Goal: Transaction & Acquisition: Purchase product/service

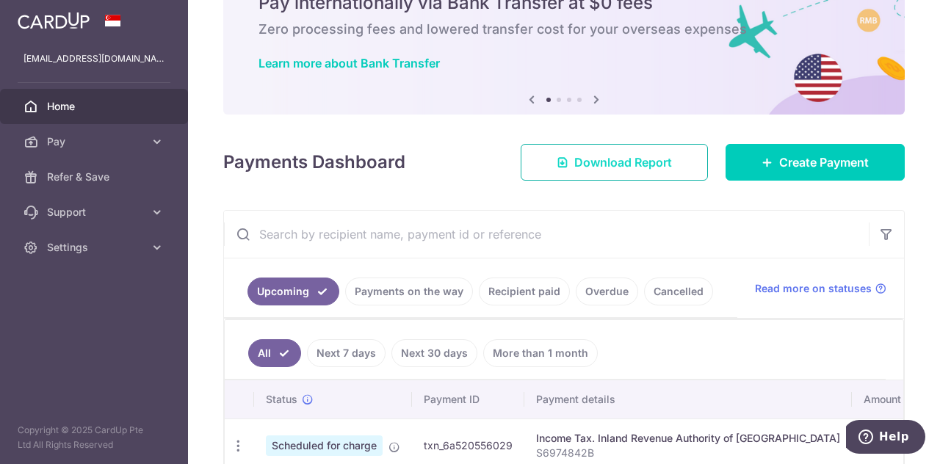
click at [626, 161] on span "Download Report" at bounding box center [623, 162] width 98 height 18
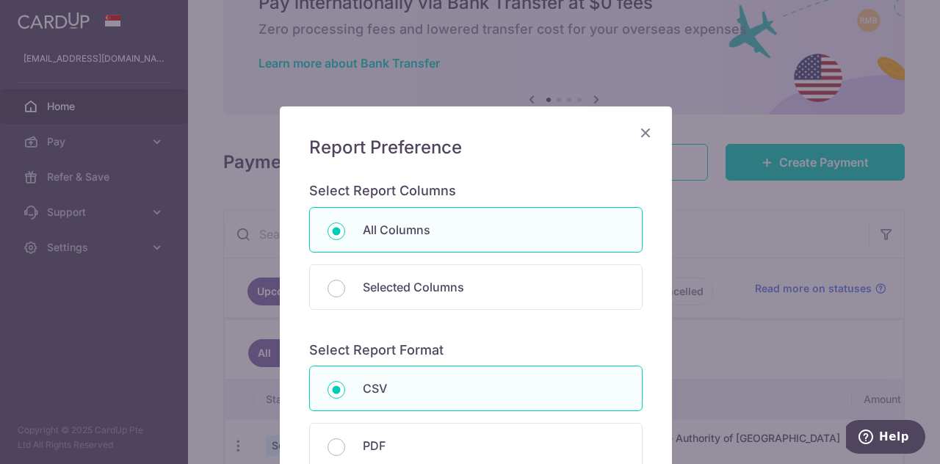
click at [641, 135] on icon "Close" at bounding box center [646, 132] width 18 height 18
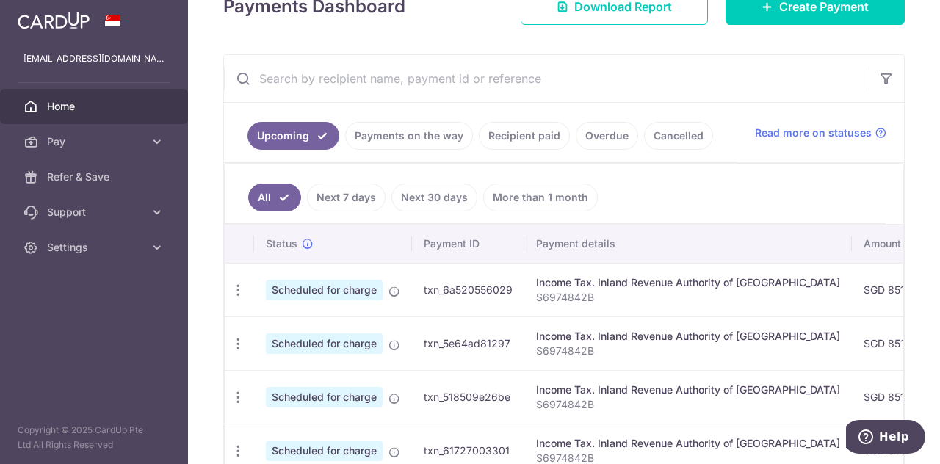
scroll to position [223, 0]
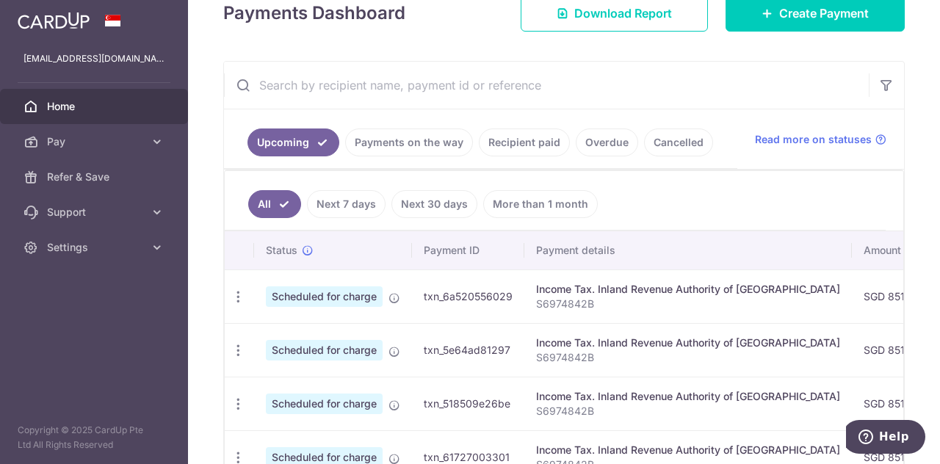
click at [419, 139] on link "Payments on the way" at bounding box center [409, 143] width 128 height 28
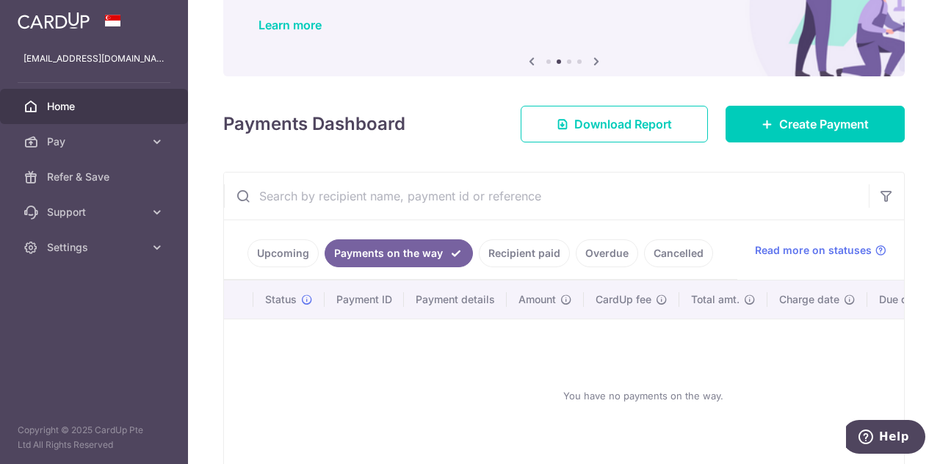
scroll to position [195, 0]
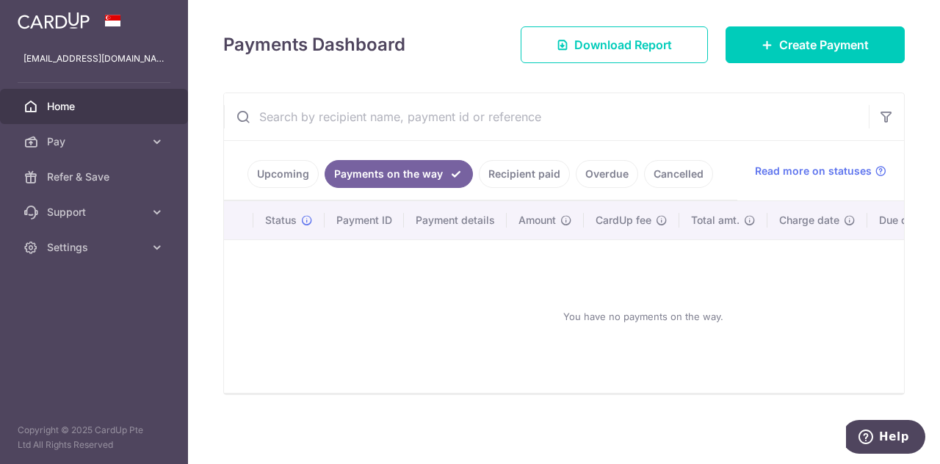
click at [532, 167] on link "Recipient paid" at bounding box center [524, 174] width 91 height 28
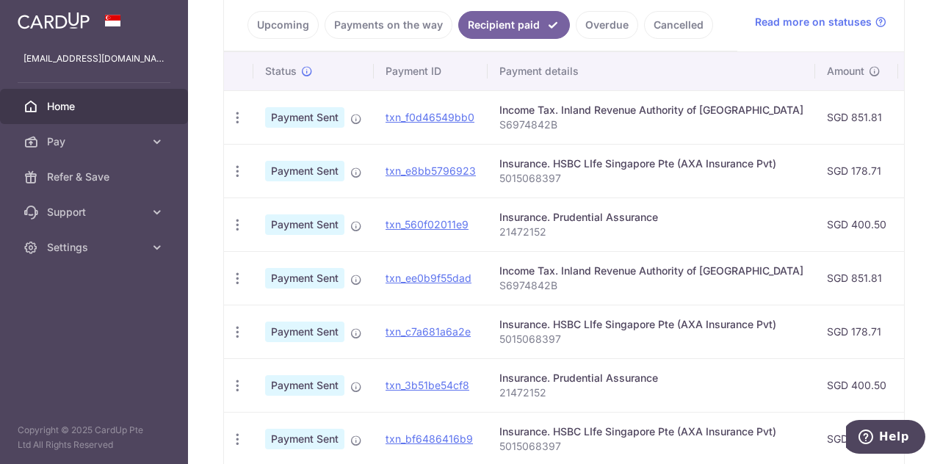
scroll to position [516, 0]
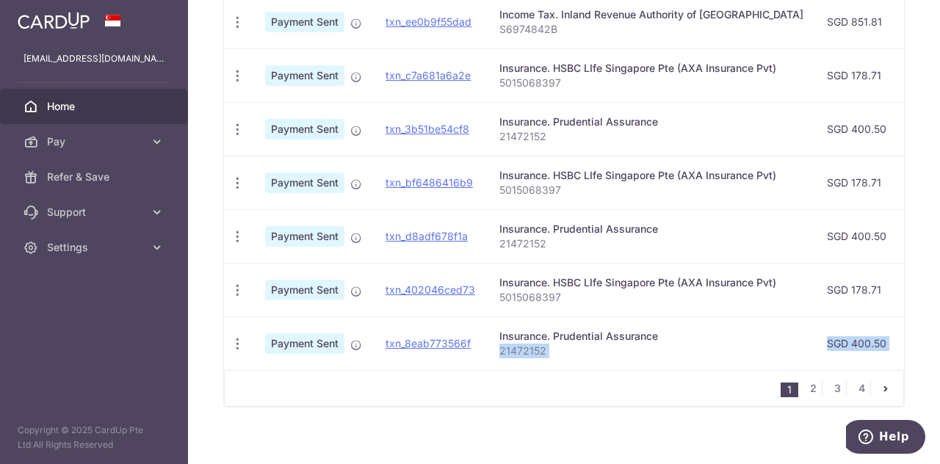
drag, startPoint x: 614, startPoint y: 462, endPoint x: 607, endPoint y: 453, distance: 11.5
click at [610, 456] on div "× Pause Schedule Pause all future payments in this series Pause just this one p…" at bounding box center [564, 232] width 752 height 464
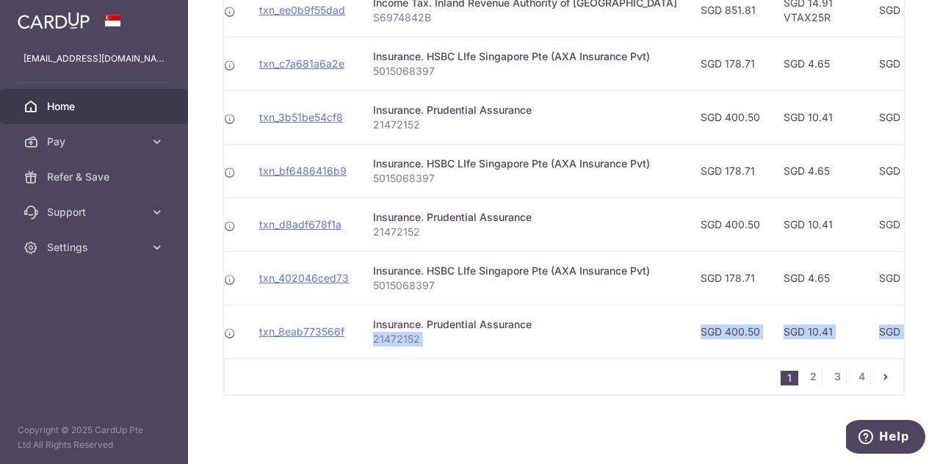
scroll to position [0, 125]
click at [516, 384] on div "1 2 3 4" at bounding box center [564, 376] width 680 height 37
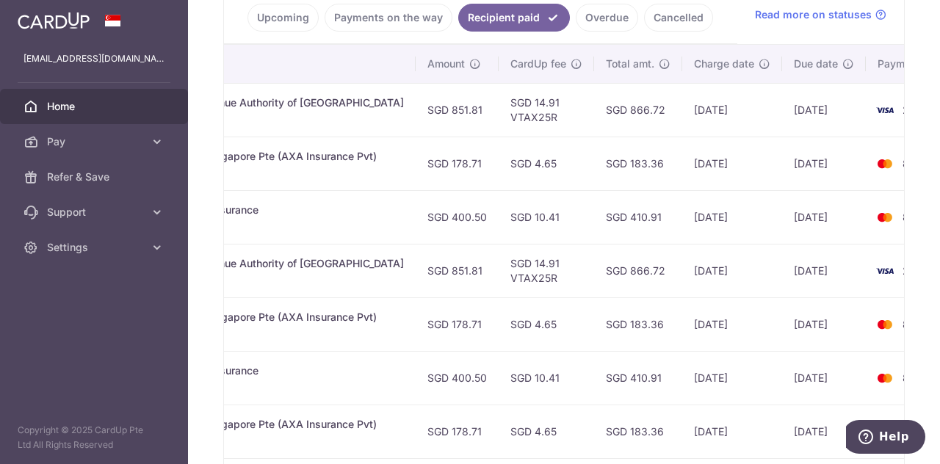
scroll to position [317, 0]
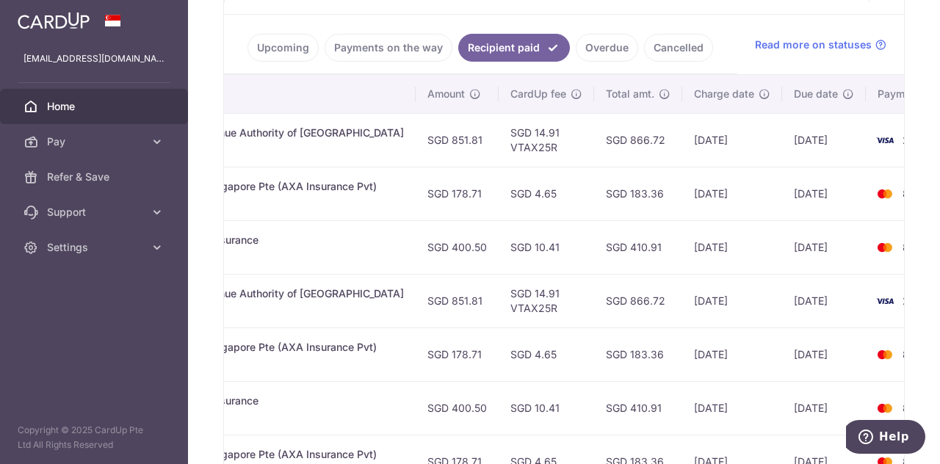
click at [619, 48] on link "Overdue" at bounding box center [607, 48] width 62 height 28
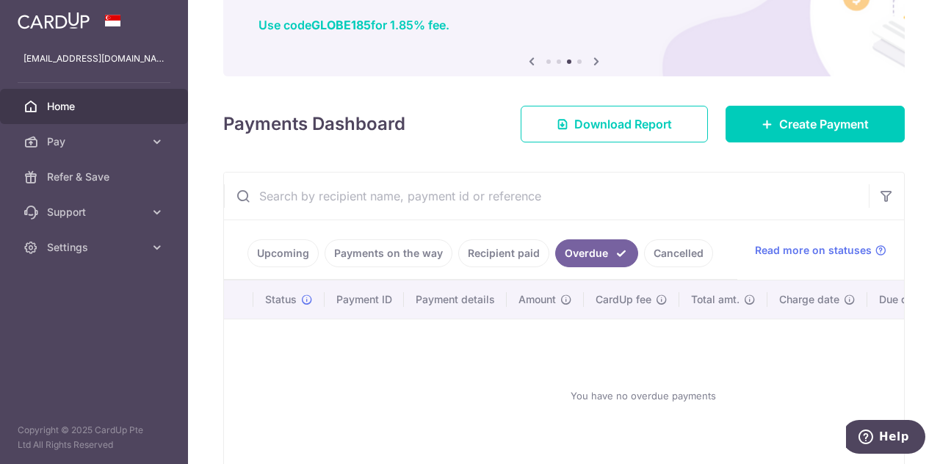
scroll to position [195, 0]
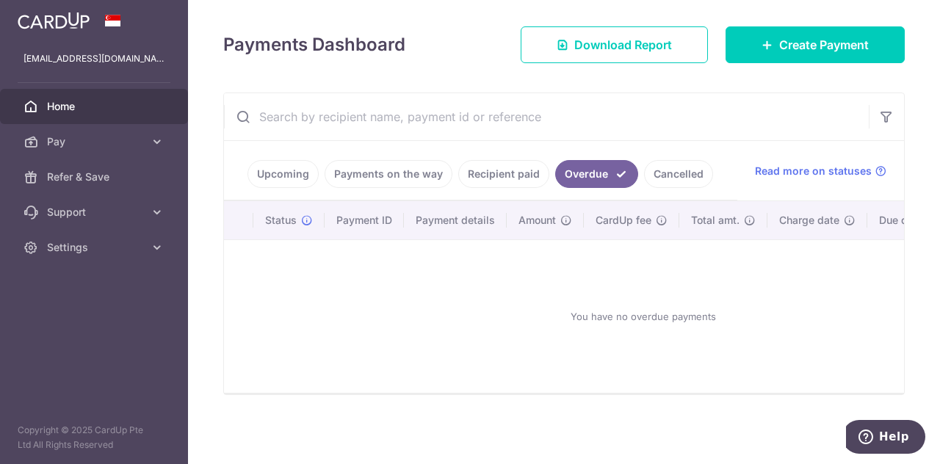
click at [390, 168] on link "Payments on the way" at bounding box center [389, 174] width 128 height 28
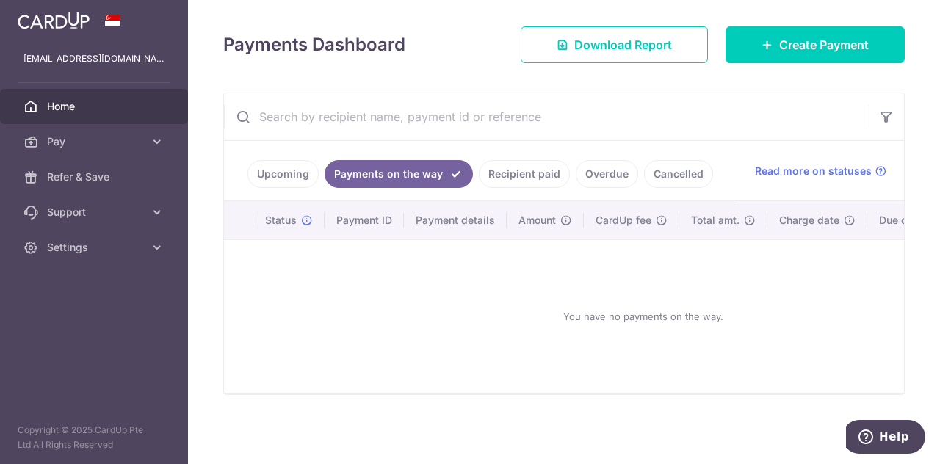
click at [452, 112] on input "text" at bounding box center [546, 116] width 645 height 47
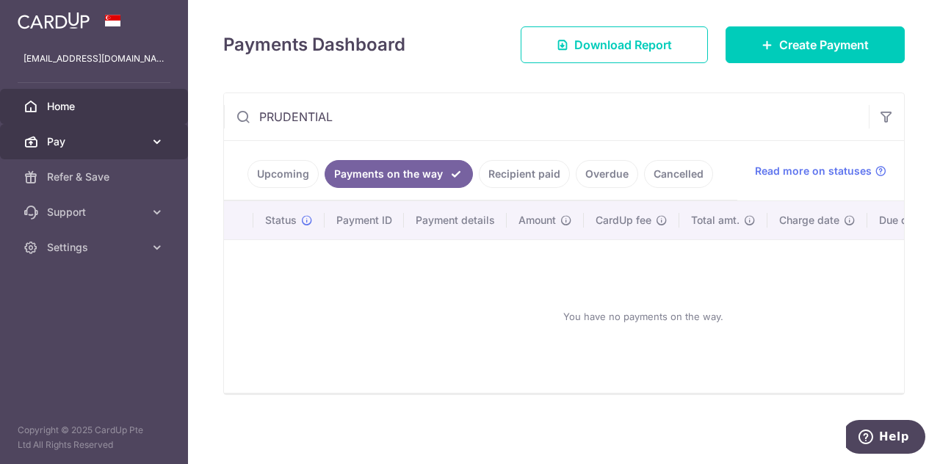
type input "PRUDENTIAL"
click at [159, 140] on icon at bounding box center [157, 141] width 15 height 15
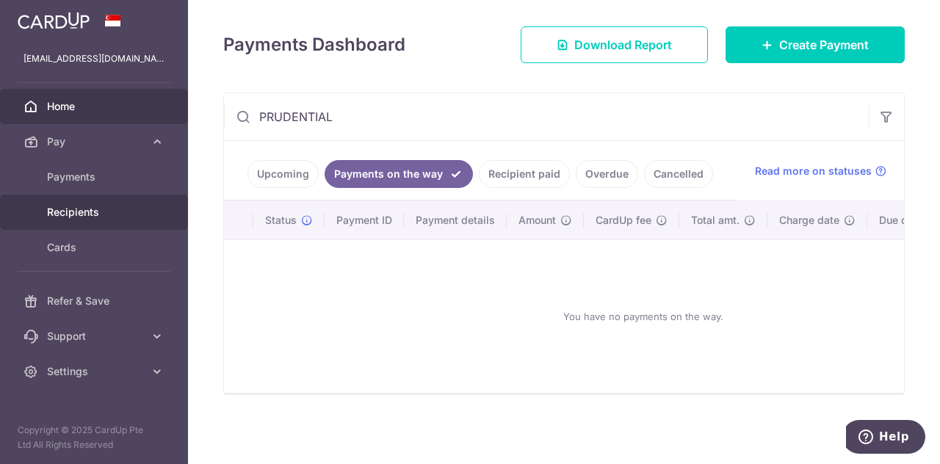
click at [73, 205] on span "Recipients" at bounding box center [95, 212] width 97 height 15
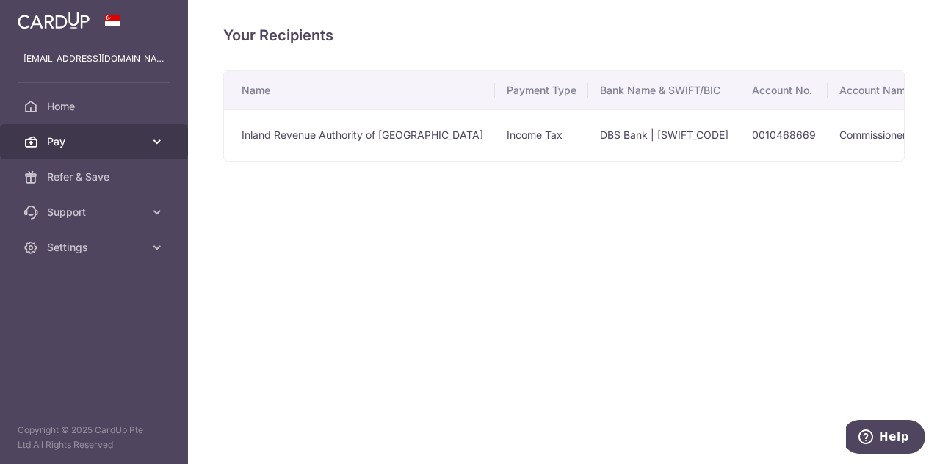
click at [153, 137] on icon at bounding box center [157, 141] width 15 height 15
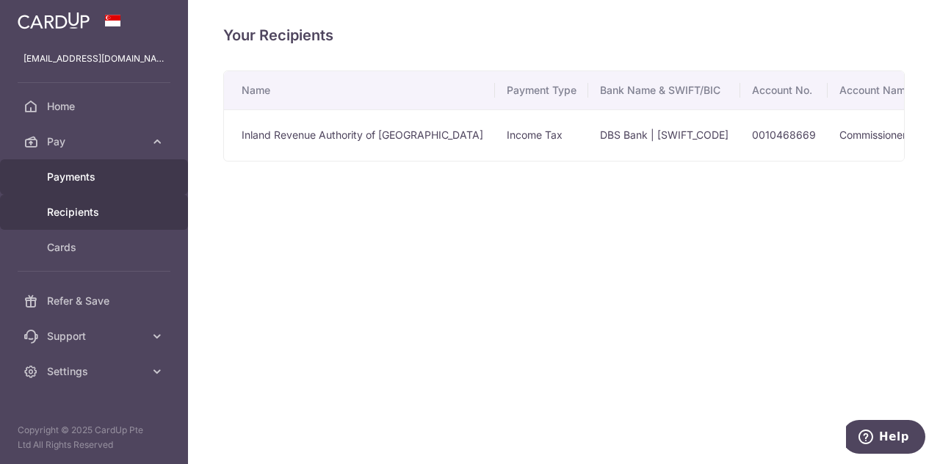
click at [81, 173] on span "Payments" at bounding box center [95, 177] width 97 height 15
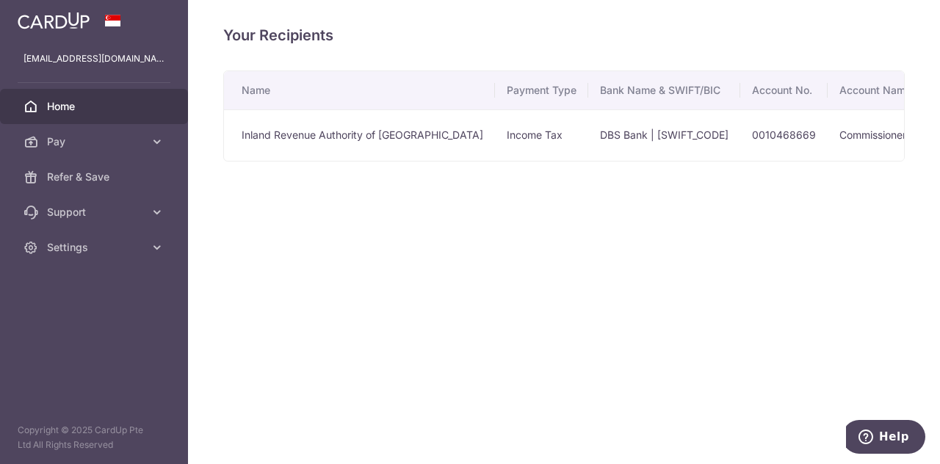
click at [70, 104] on span "Home" at bounding box center [95, 106] width 97 height 15
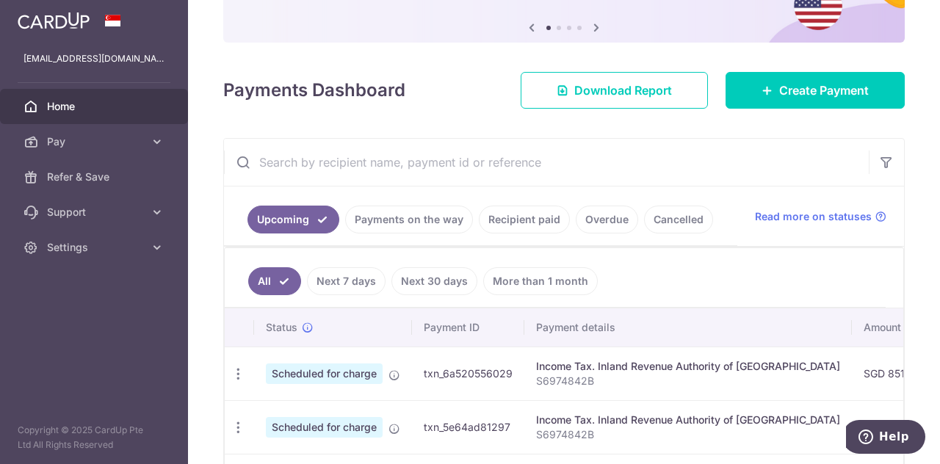
scroll to position [147, 0]
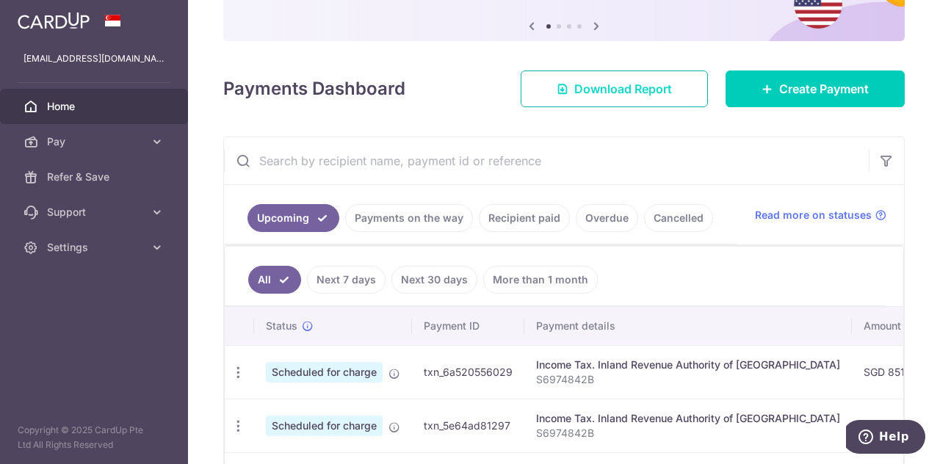
click at [604, 89] on span "Download Report" at bounding box center [623, 89] width 98 height 18
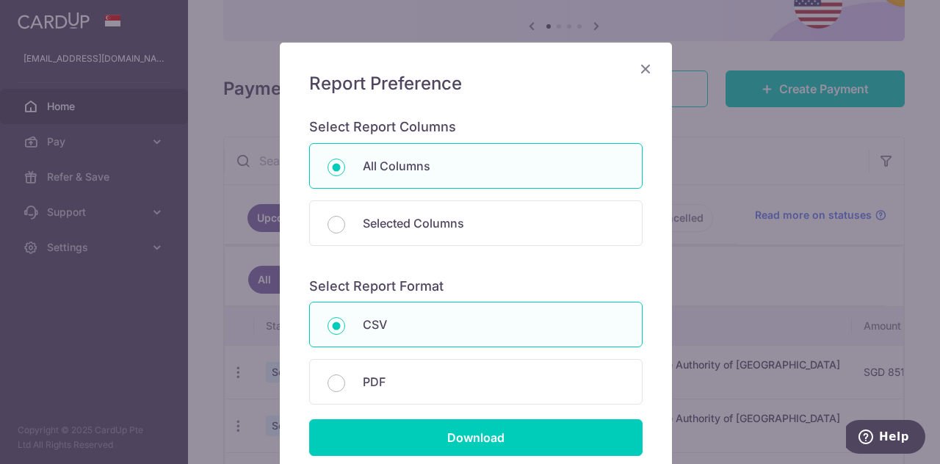
scroll to position [147, 0]
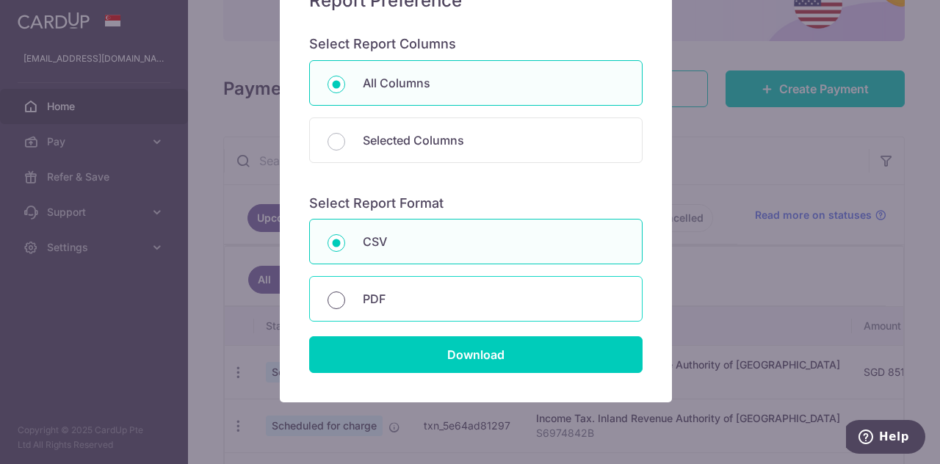
click at [328, 297] on input "PDF" at bounding box center [337, 301] width 18 height 18
radio input "true"
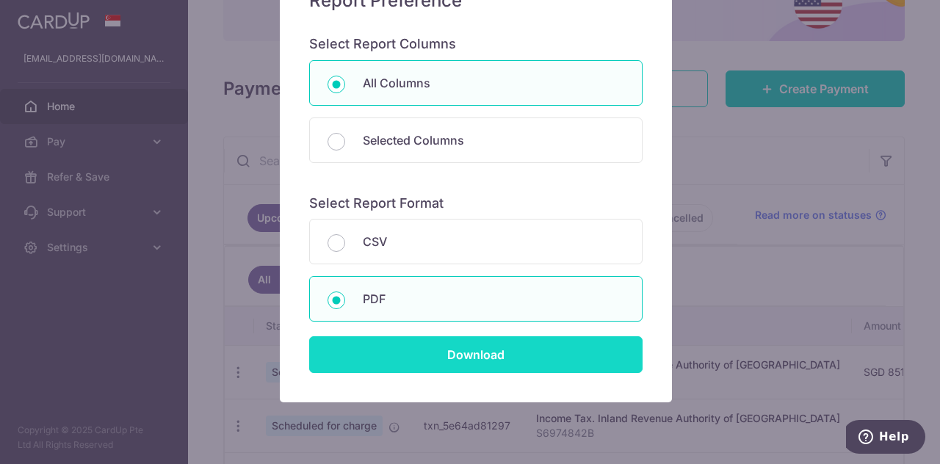
click at [519, 349] on input "Download" at bounding box center [475, 354] width 333 height 37
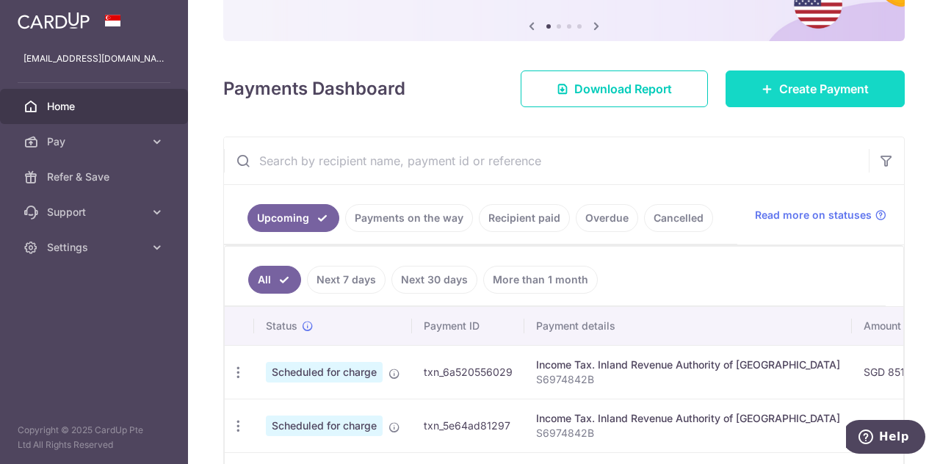
click at [780, 84] on span "Create Payment" at bounding box center [824, 89] width 90 height 18
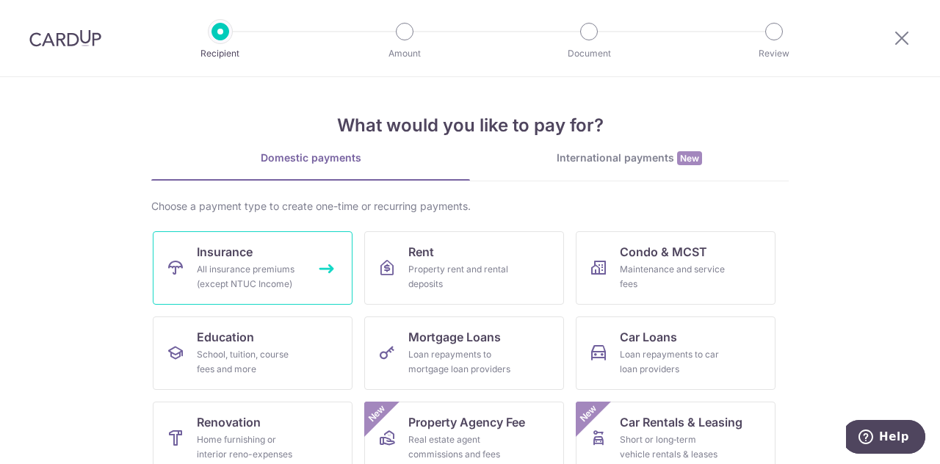
click at [258, 263] on div "All insurance premiums (except NTUC Income)" at bounding box center [250, 276] width 106 height 29
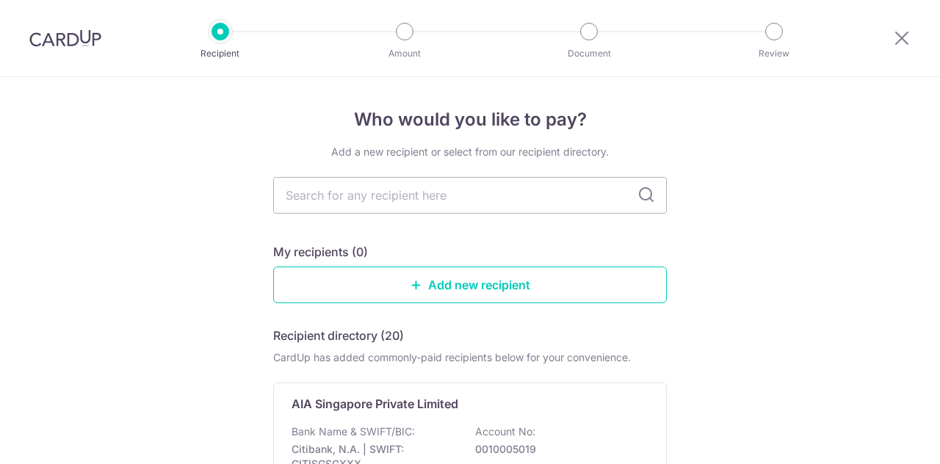
click at [640, 196] on icon at bounding box center [646, 196] width 18 height 18
click at [389, 203] on input "text" at bounding box center [470, 195] width 394 height 37
type input "Prudential"
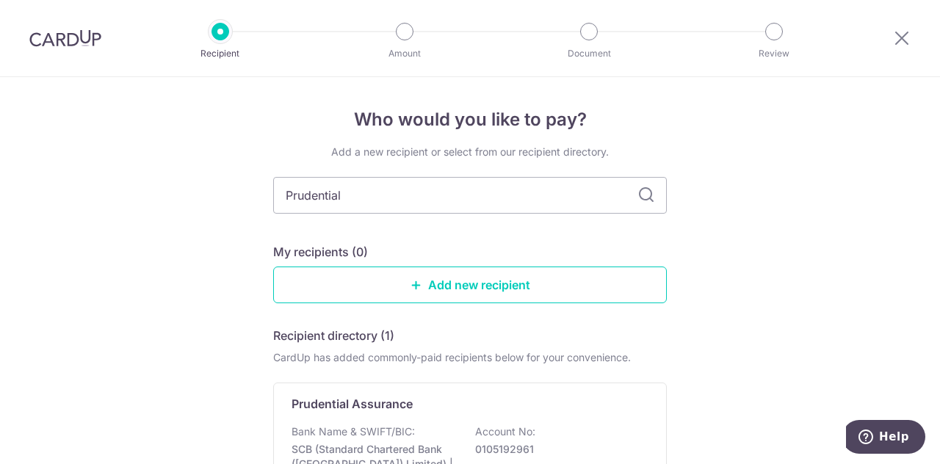
click at [639, 195] on icon at bounding box center [646, 196] width 18 height 18
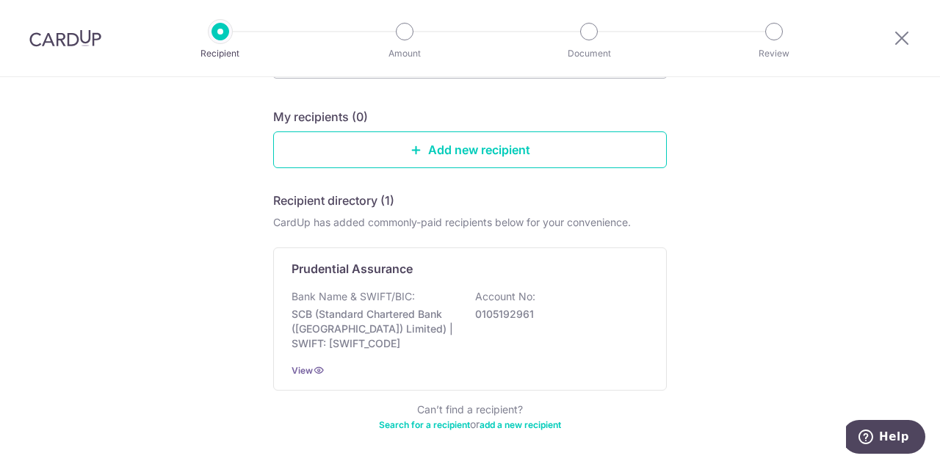
scroll to position [188, 0]
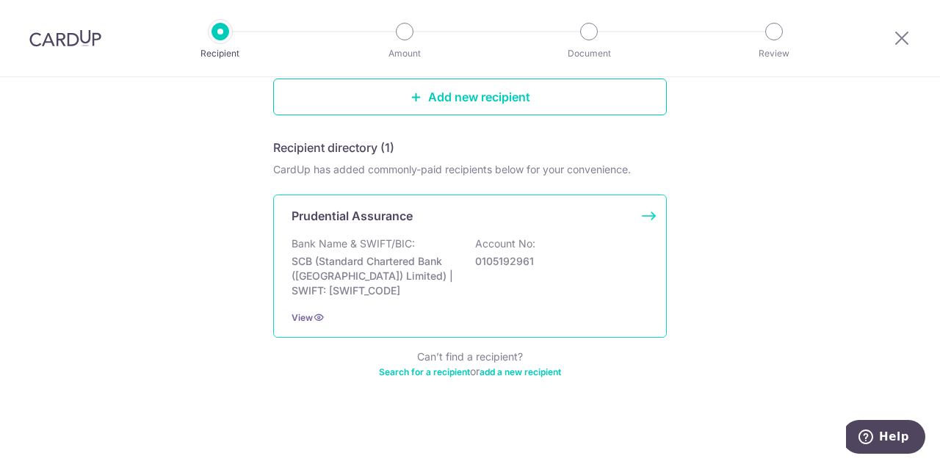
click at [445, 261] on p "SCB (Standard Chartered Bank (Singapore) Limited) | SWIFT: SCBLSG22XXX" at bounding box center [374, 276] width 165 height 44
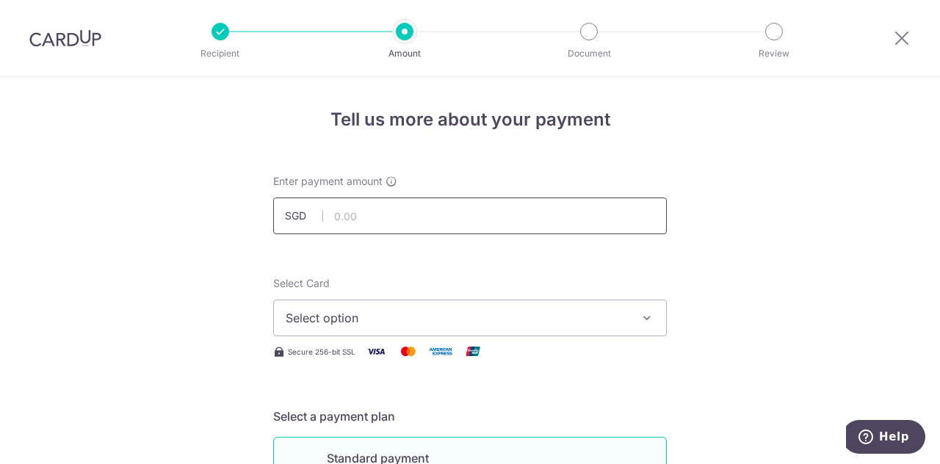
click at [332, 210] on input "text" at bounding box center [470, 216] width 394 height 37
type input "400.50"
click at [640, 312] on icon "button" at bounding box center [647, 318] width 15 height 15
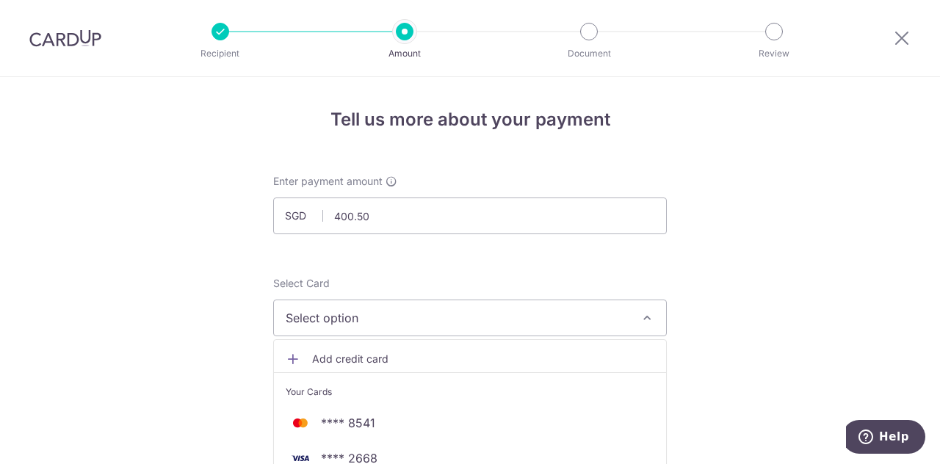
scroll to position [147, 0]
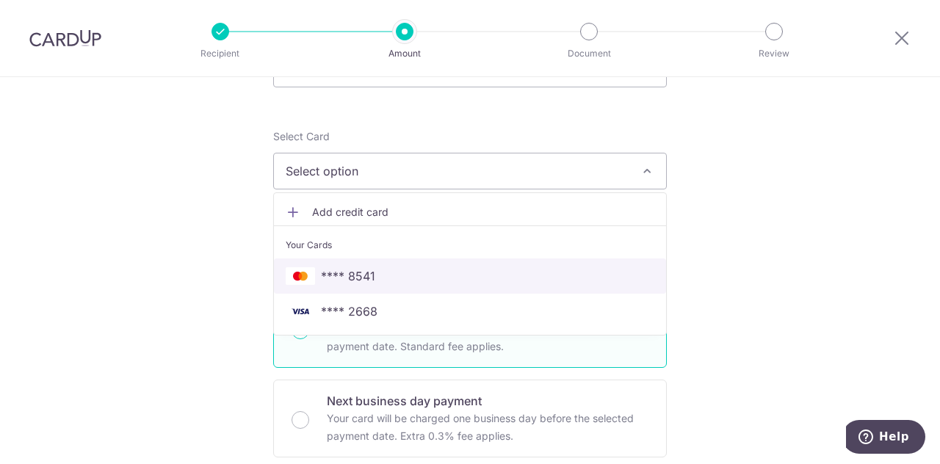
click at [373, 269] on span "**** 8541" at bounding box center [470, 276] width 369 height 18
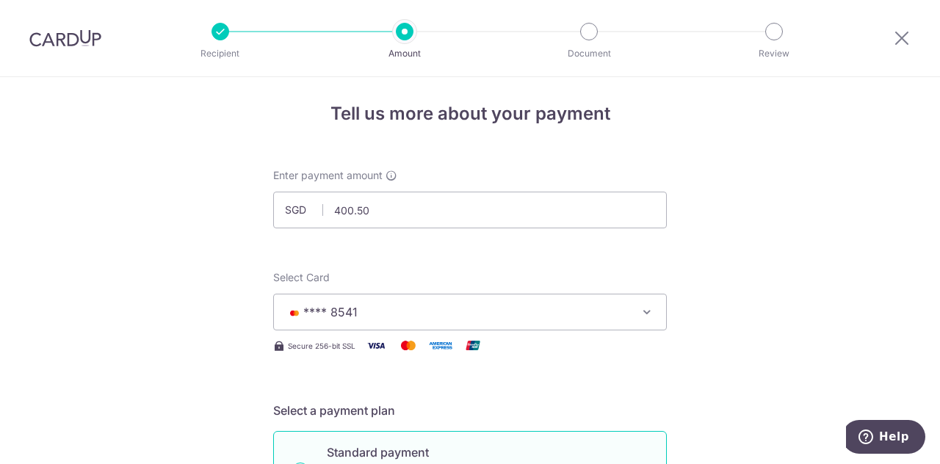
scroll to position [0, 0]
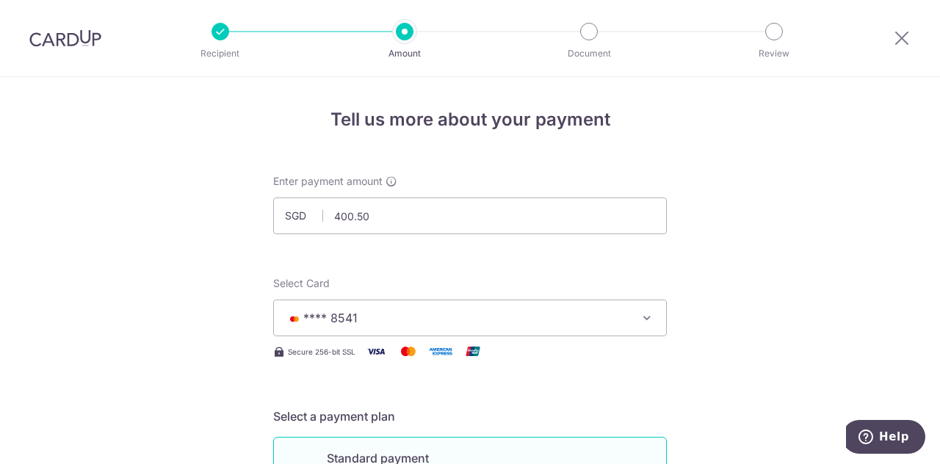
click at [644, 315] on icon "button" at bounding box center [647, 318] width 15 height 15
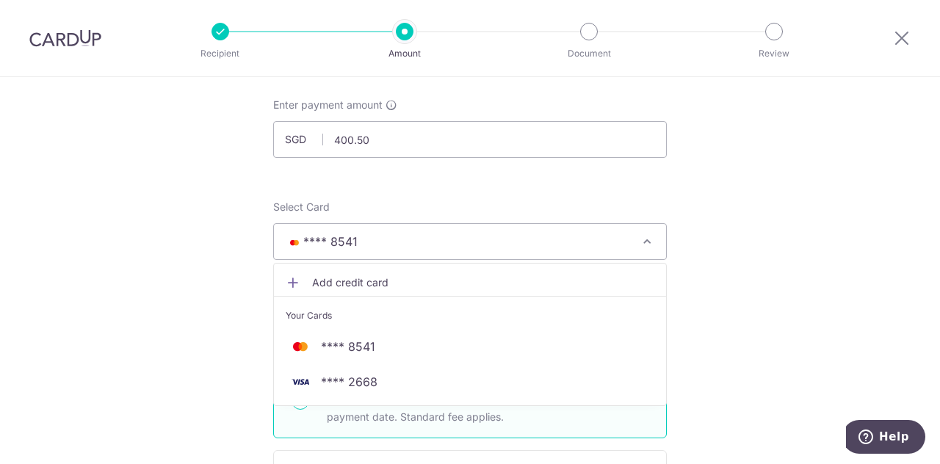
scroll to position [147, 0]
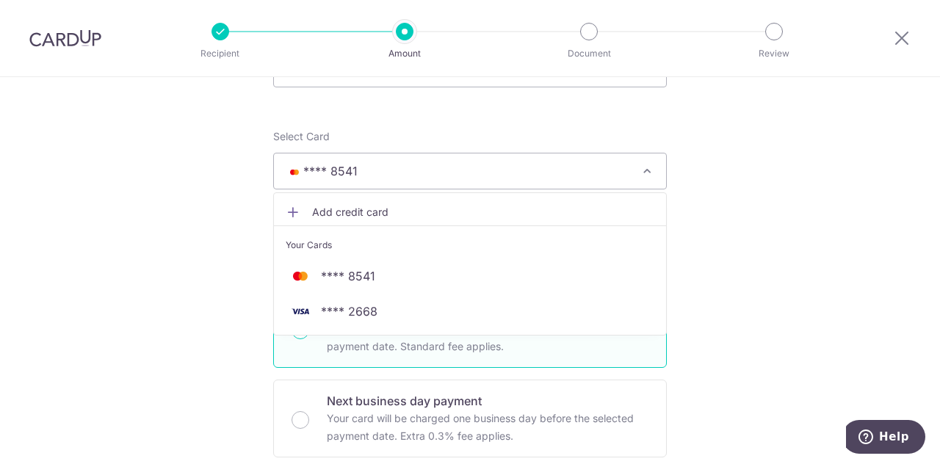
click at [365, 210] on span "Add credit card" at bounding box center [483, 212] width 342 height 15
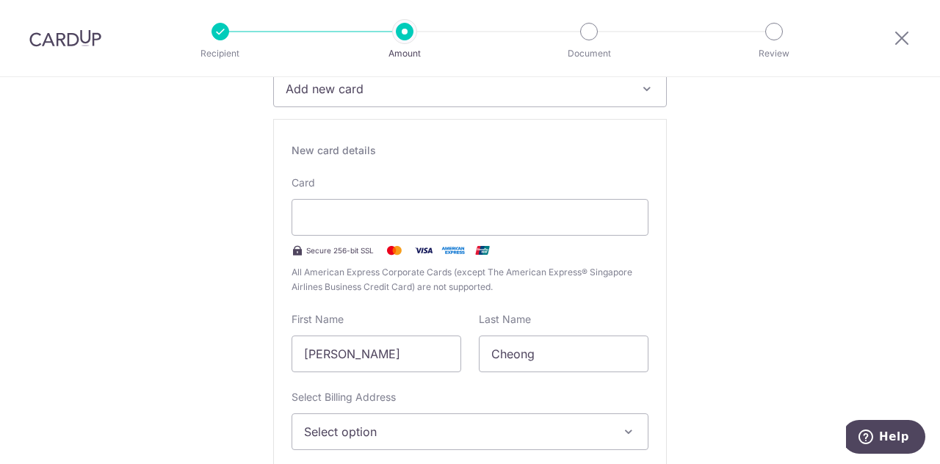
scroll to position [294, 0]
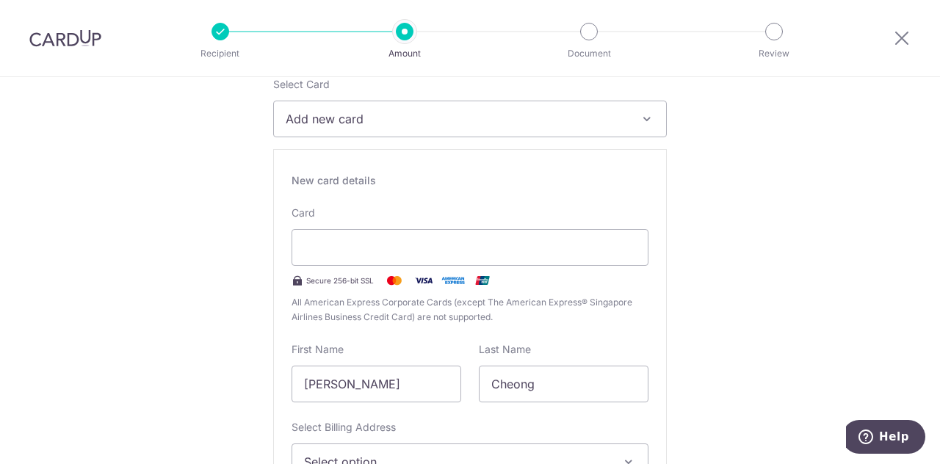
scroll to position [147, 0]
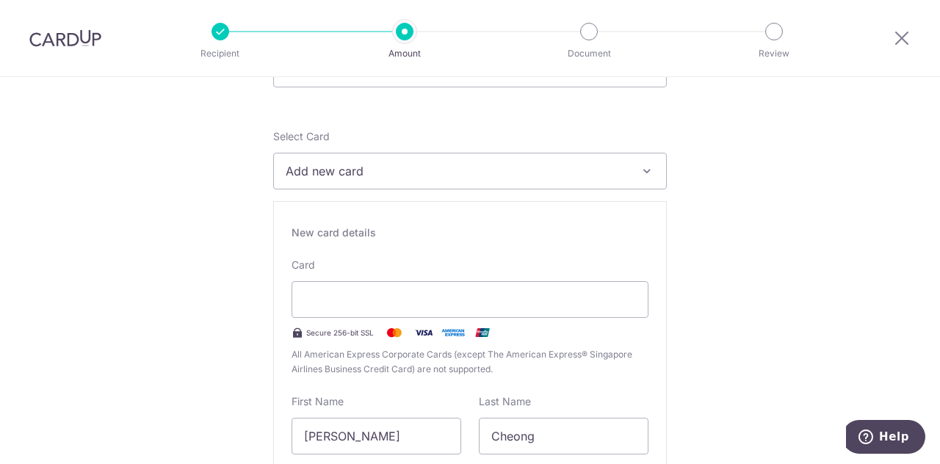
click at [640, 165] on icon "button" at bounding box center [647, 171] width 15 height 15
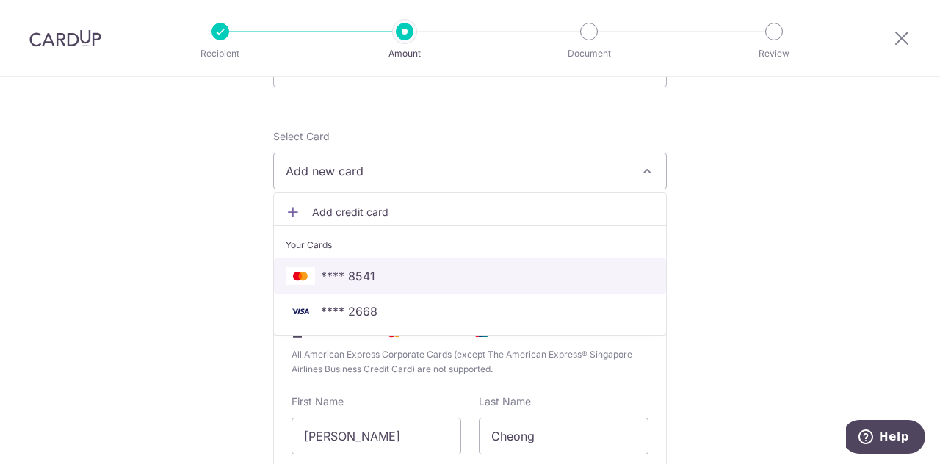
drag, startPoint x: 362, startPoint y: 271, endPoint x: 648, endPoint y: 245, distance: 286.9
click at [363, 271] on span "**** 8541" at bounding box center [348, 276] width 54 height 18
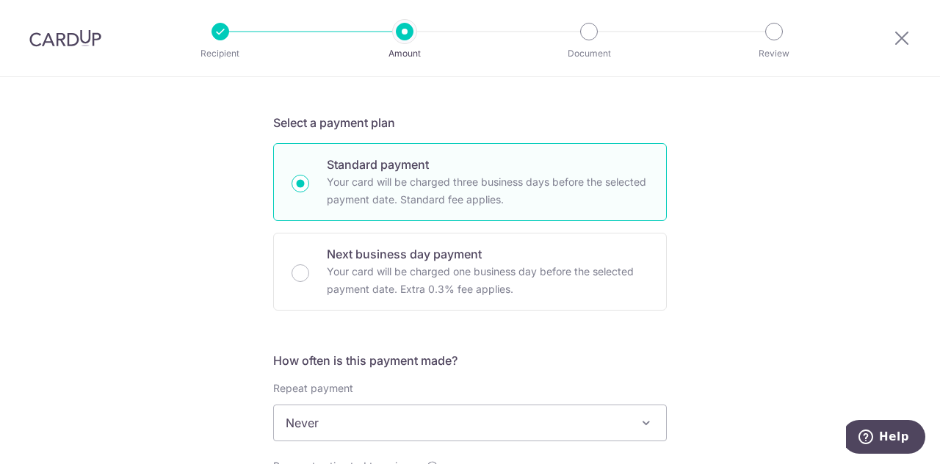
scroll to position [367, 0]
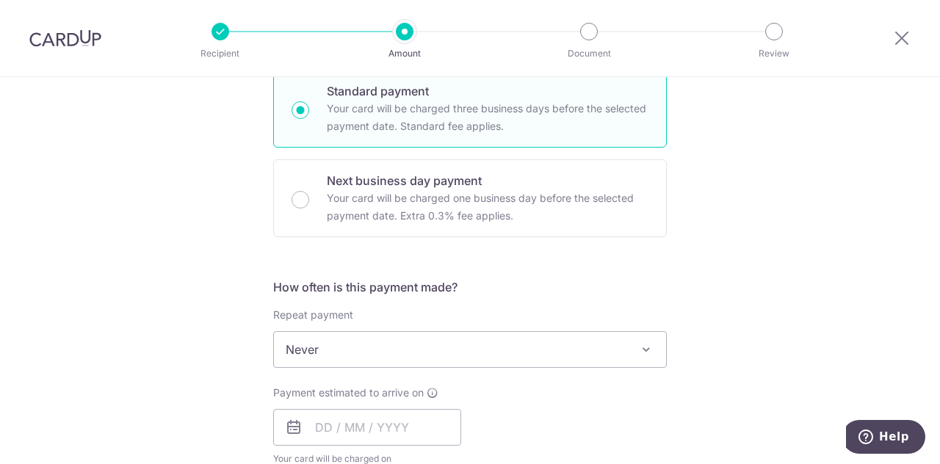
click at [643, 344] on span at bounding box center [646, 350] width 18 height 18
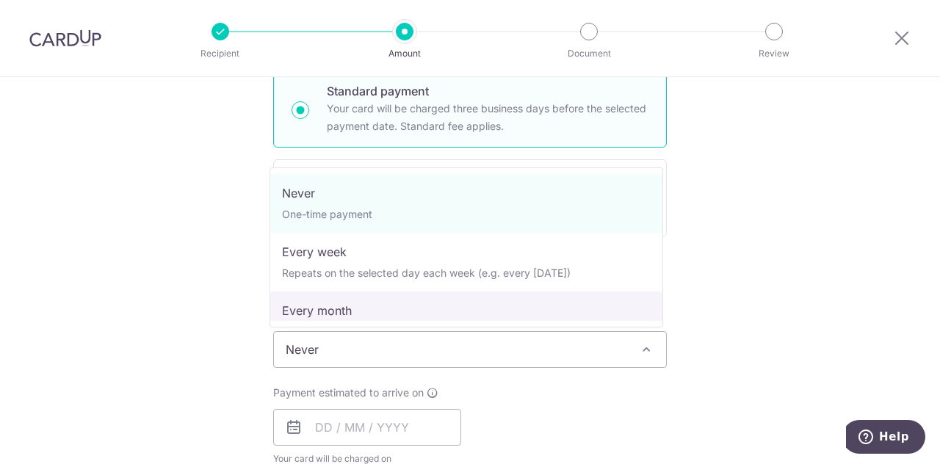
select select "3"
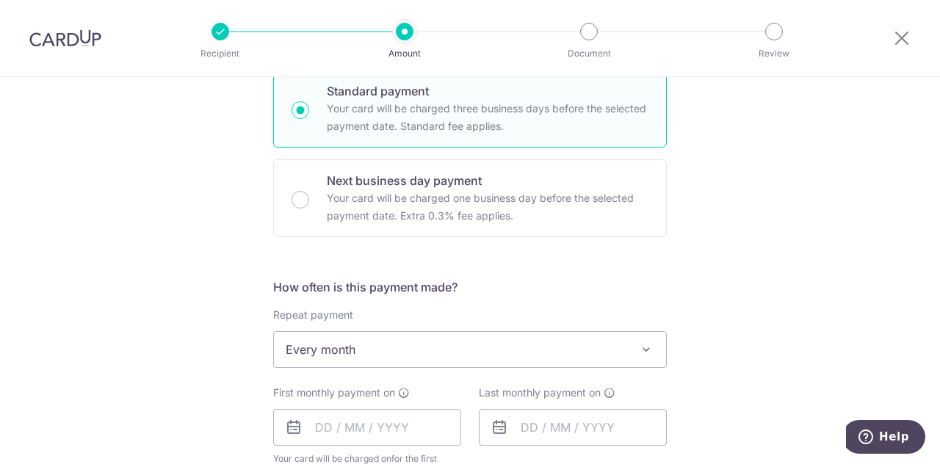
scroll to position [588, 0]
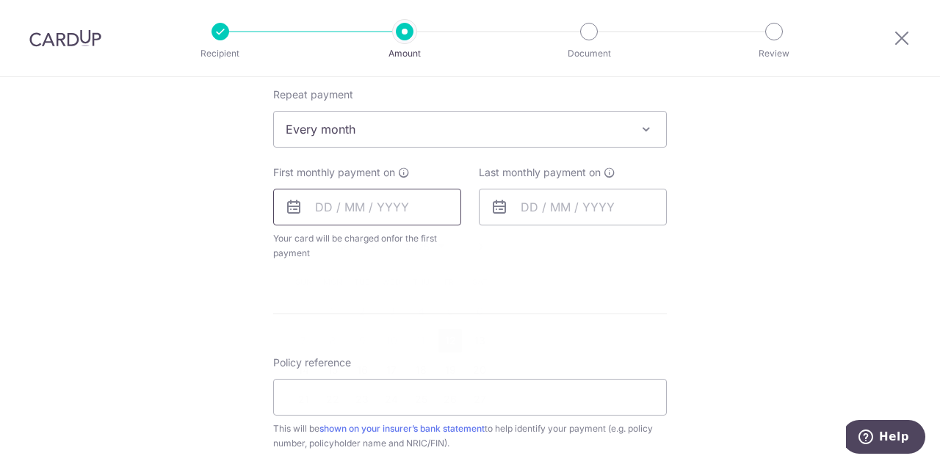
click at [339, 210] on input "text" at bounding box center [367, 207] width 188 height 37
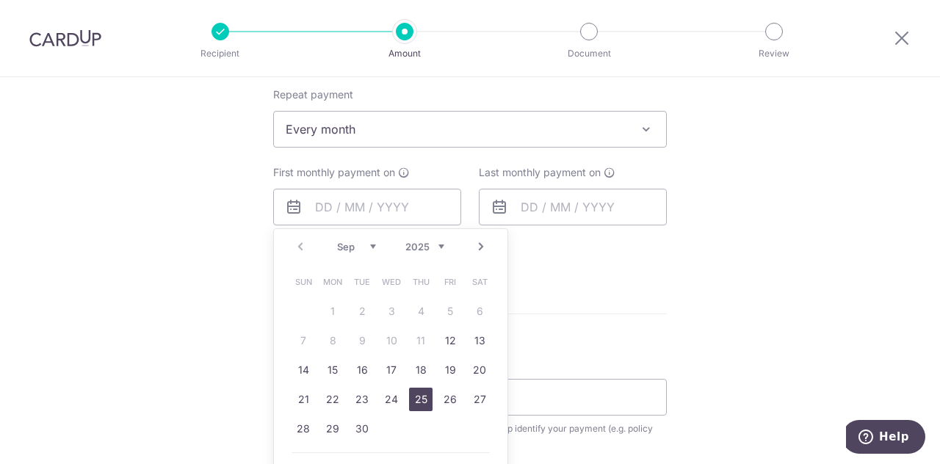
click at [415, 397] on link "25" at bounding box center [421, 400] width 24 height 24
type input "[DATE]"
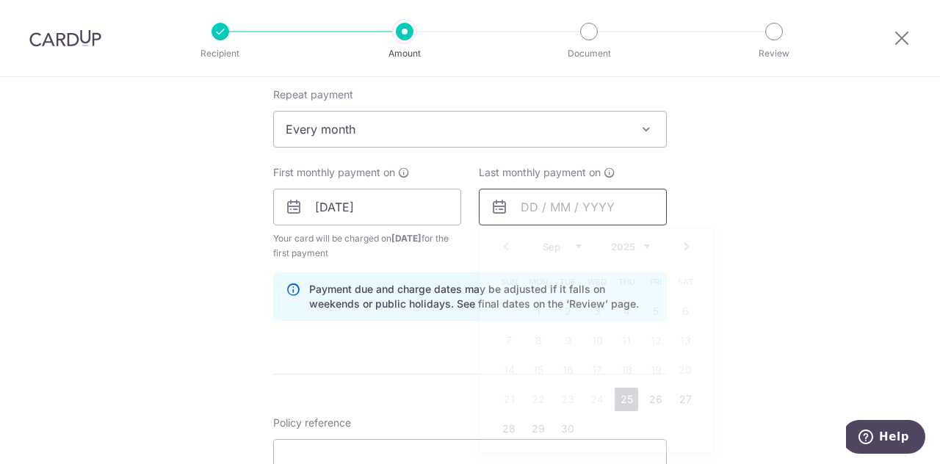
click at [535, 201] on input "text" at bounding box center [573, 207] width 188 height 37
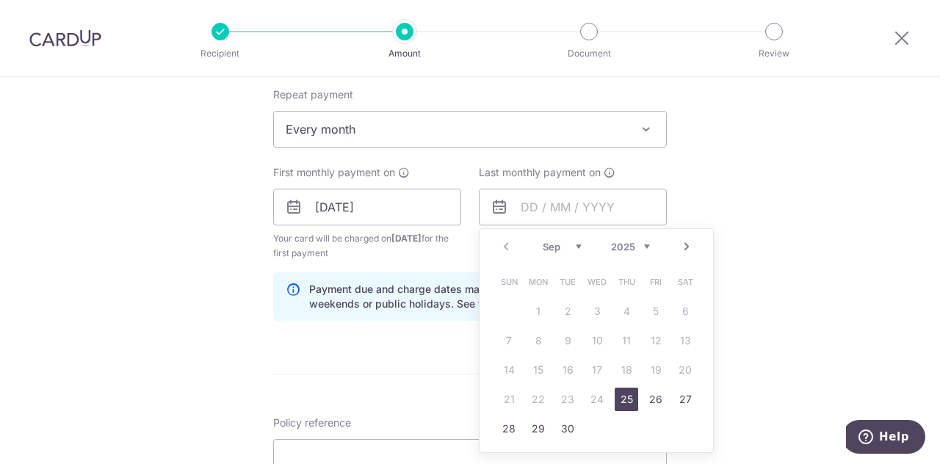
click at [643, 246] on select "2025 2026 2027 2028 2029 2030 2031 2032 2033 2034 2035" at bounding box center [630, 247] width 39 height 12
click at [597, 393] on link "25" at bounding box center [597, 400] width 24 height 24
type input "[DATE]"
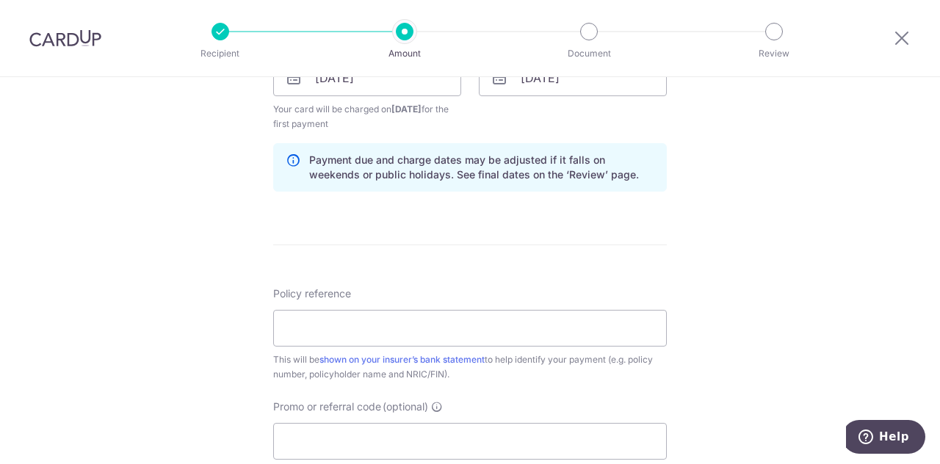
scroll to position [734, 0]
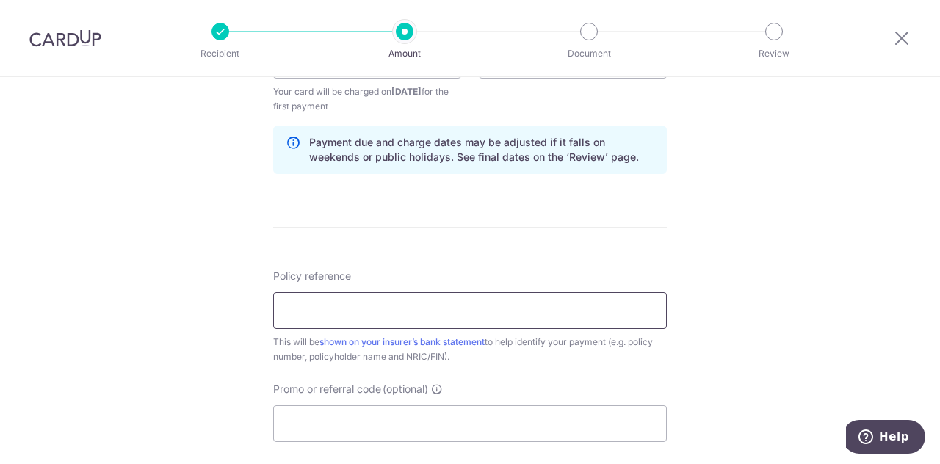
click at [376, 303] on input "Policy reference" at bounding box center [470, 310] width 394 height 37
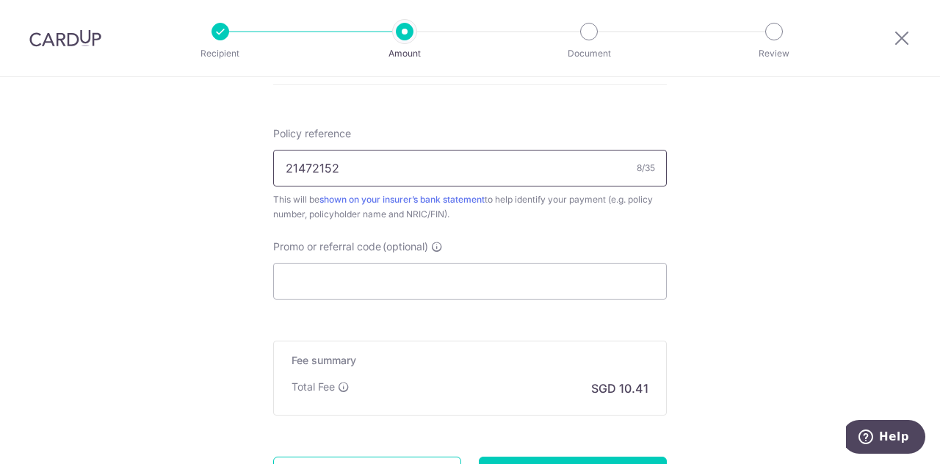
scroll to position [881, 0]
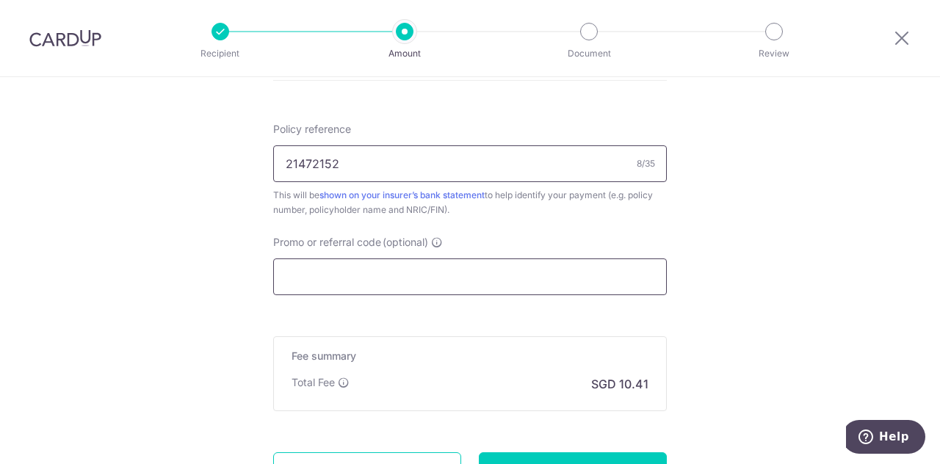
type input "21472152"
click at [403, 274] on input "Promo or referral code (optional)" at bounding box center [470, 277] width 394 height 37
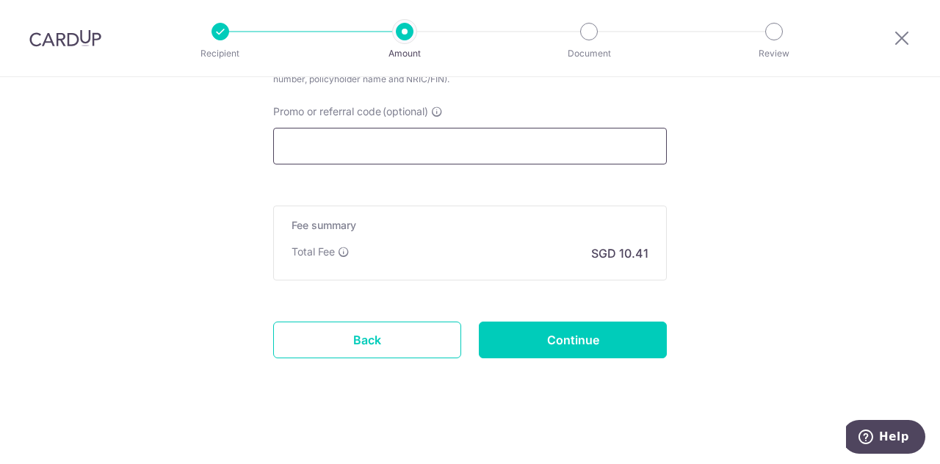
scroll to position [1013, 0]
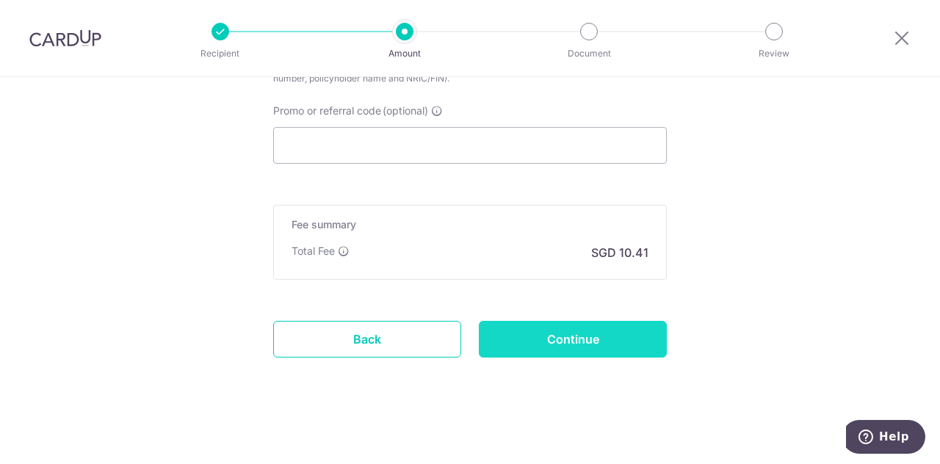
click at [586, 339] on input "Continue" at bounding box center [573, 339] width 188 height 37
type input "Create Schedule"
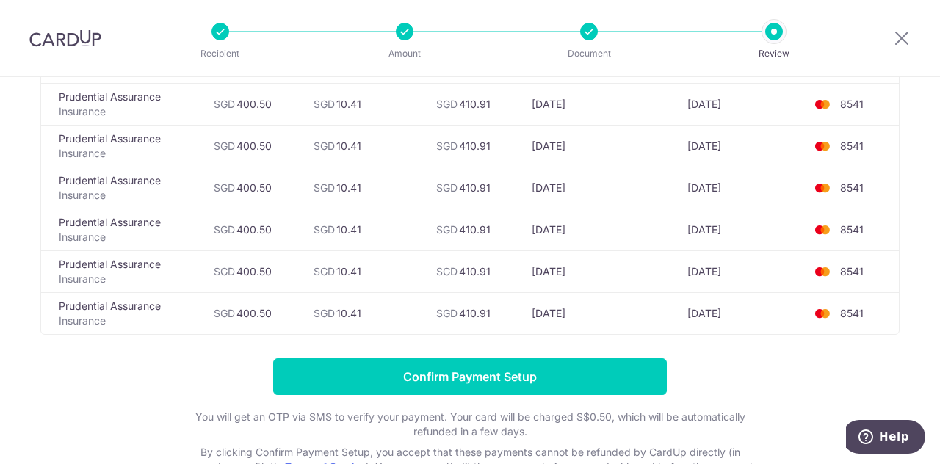
scroll to position [2543, 0]
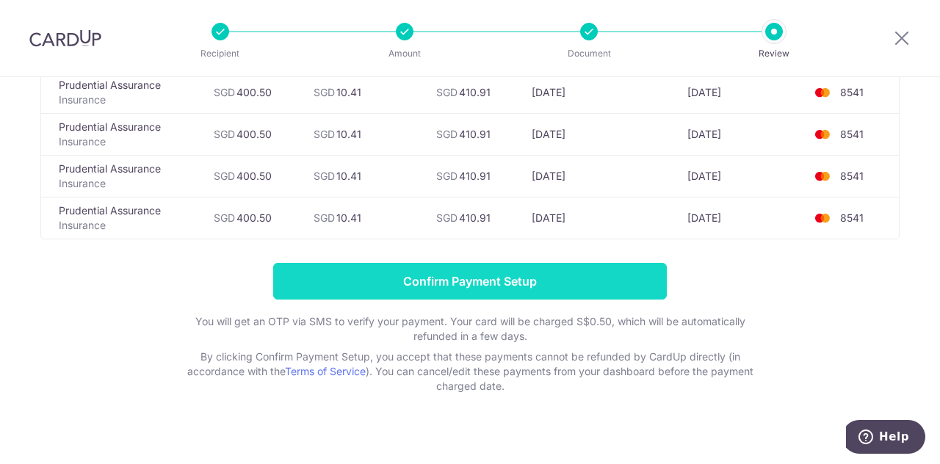
click at [511, 270] on input "Confirm Payment Setup" at bounding box center [470, 281] width 394 height 37
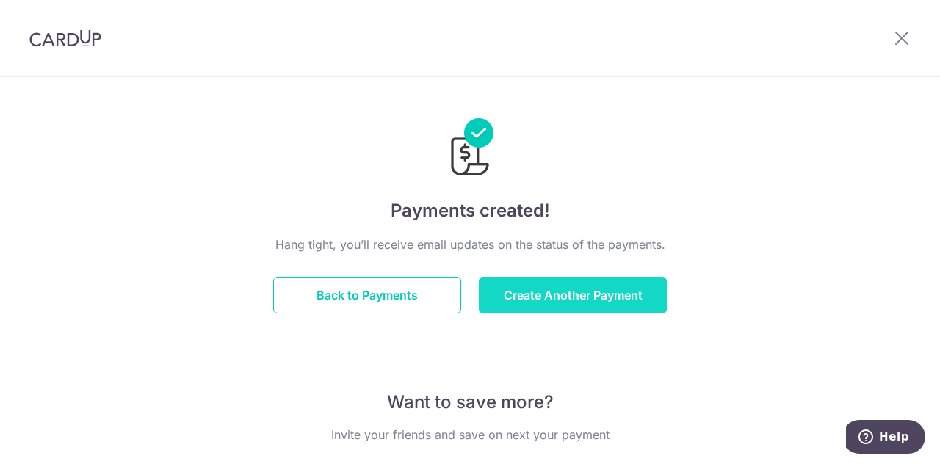
click at [611, 294] on button "Create Another Payment" at bounding box center [573, 295] width 188 height 37
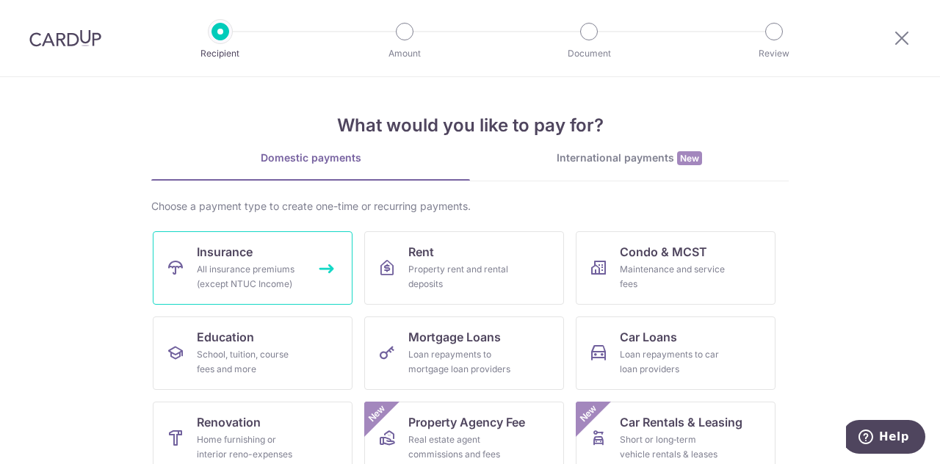
click at [269, 275] on div "All insurance premiums (except NTUC Income)" at bounding box center [250, 276] width 106 height 29
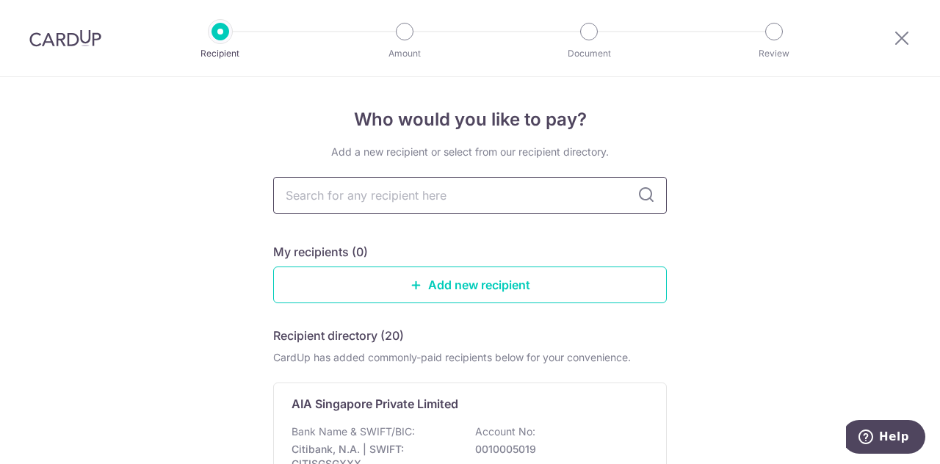
click at [326, 187] on input "text" at bounding box center [470, 195] width 394 height 37
type input "HSBC Life"
click at [647, 189] on icon at bounding box center [646, 196] width 18 height 18
click at [640, 198] on icon at bounding box center [646, 196] width 18 height 18
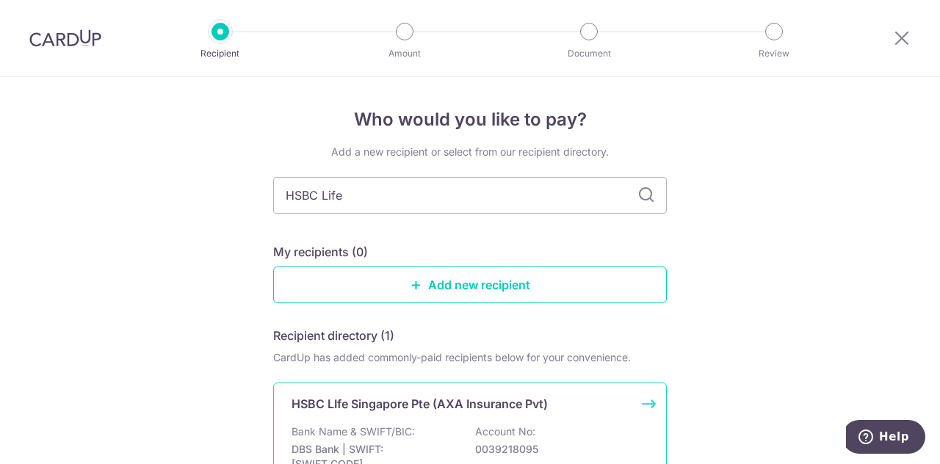
click at [508, 409] on p "HSBC LIfe Singapore Pte (AXA Insurance Pvt)" at bounding box center [420, 404] width 256 height 18
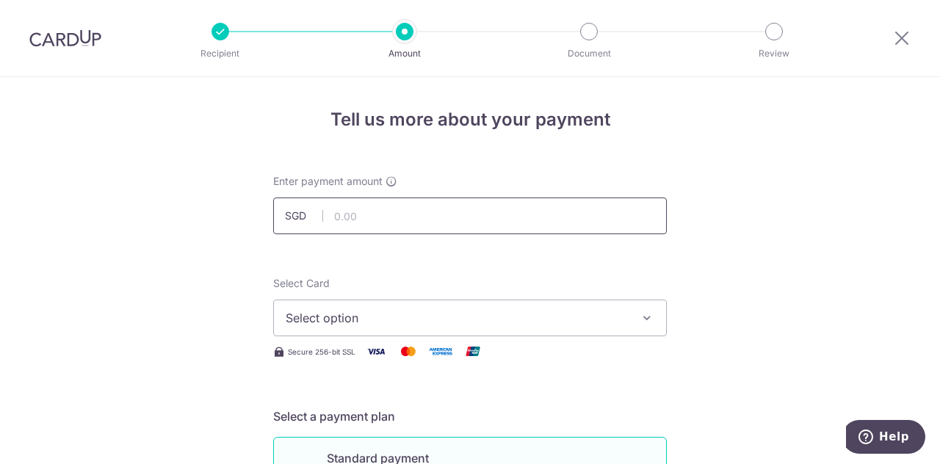
click at [337, 220] on input "text" at bounding box center [470, 216] width 394 height 37
type input "178.71"
drag, startPoint x: 648, startPoint y: 315, endPoint x: 588, endPoint y: 327, distance: 60.6
click at [643, 318] on icon "button" at bounding box center [647, 318] width 15 height 15
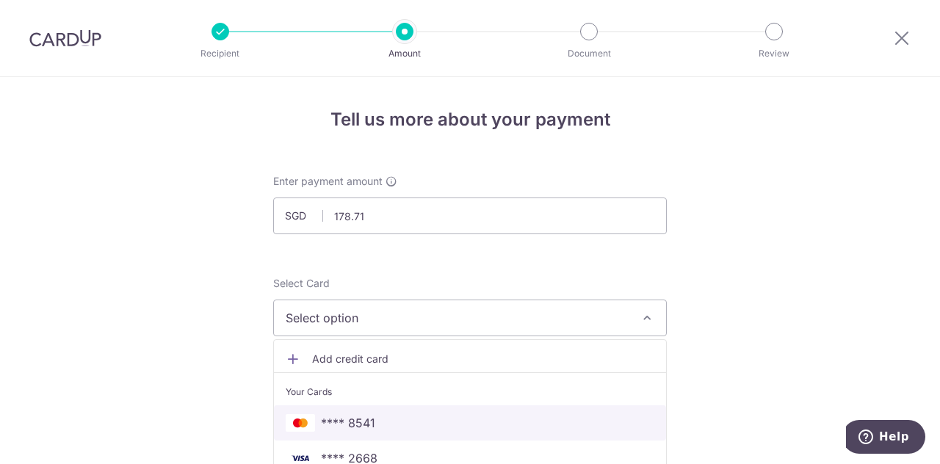
click at [355, 414] on span "**** 8541" at bounding box center [348, 423] width 54 height 18
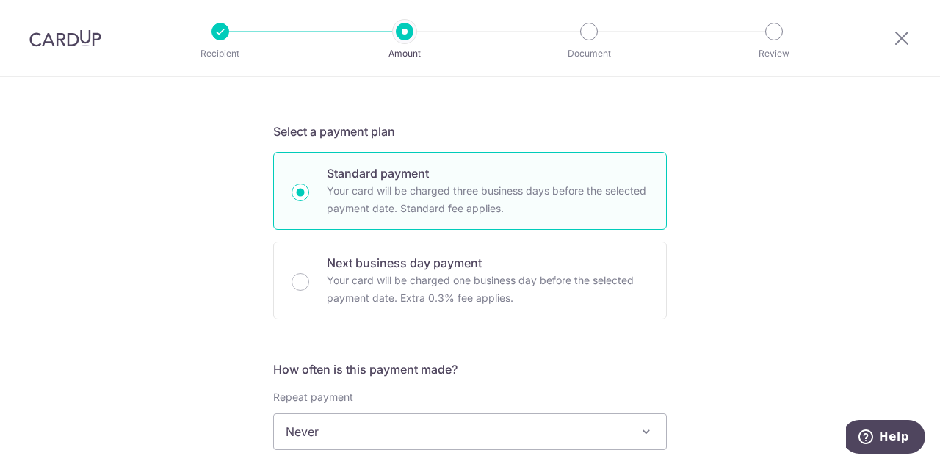
scroll to position [367, 0]
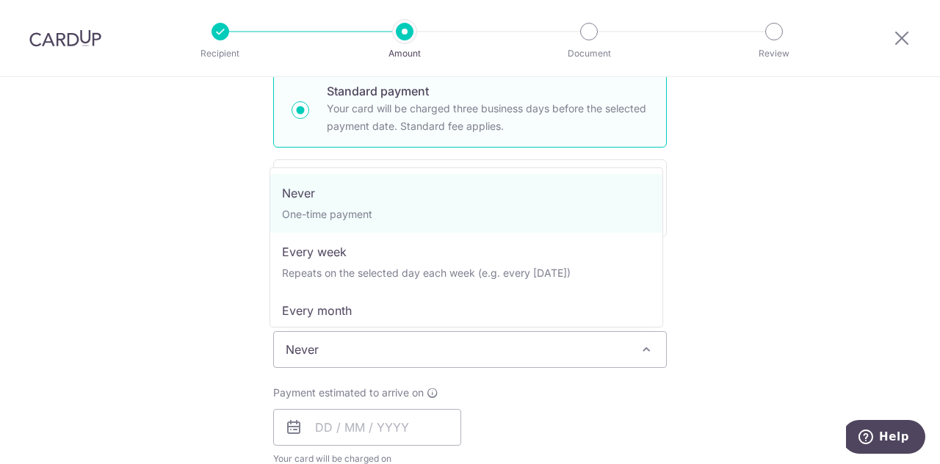
drag, startPoint x: 640, startPoint y: 342, endPoint x: 560, endPoint y: 344, distance: 80.1
click at [637, 342] on span at bounding box center [646, 350] width 18 height 18
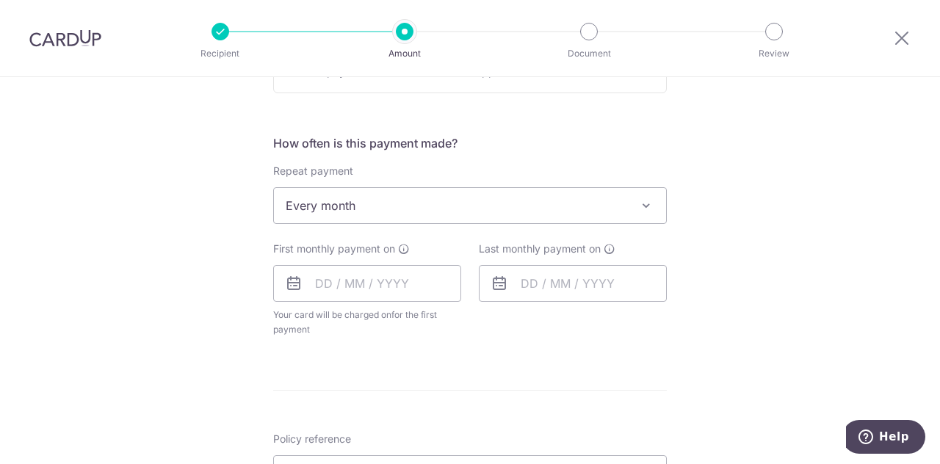
scroll to position [514, 0]
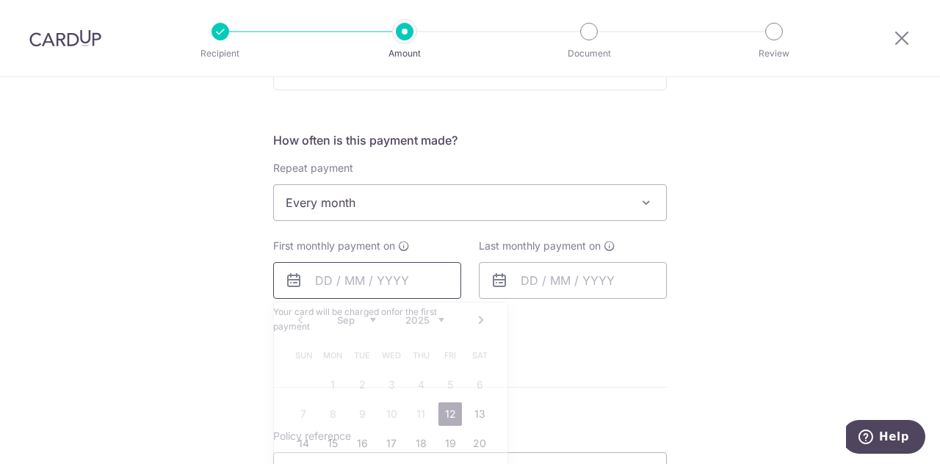
click at [377, 278] on input "text" at bounding box center [367, 280] width 188 height 37
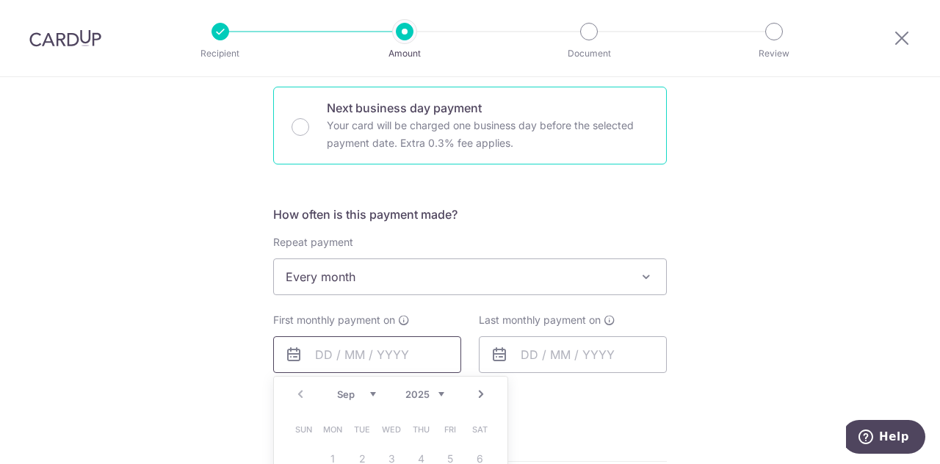
scroll to position [441, 0]
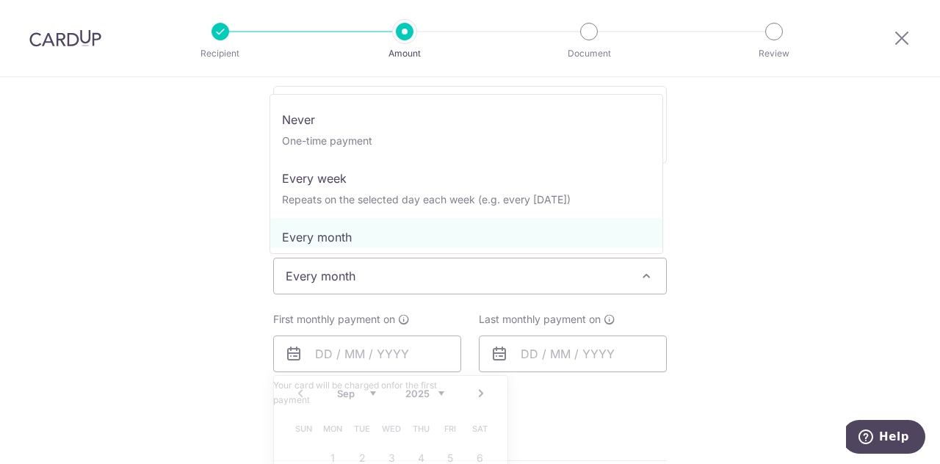
drag, startPoint x: 640, startPoint y: 267, endPoint x: 613, endPoint y: 270, distance: 27.3
click at [639, 267] on span at bounding box center [646, 276] width 18 height 18
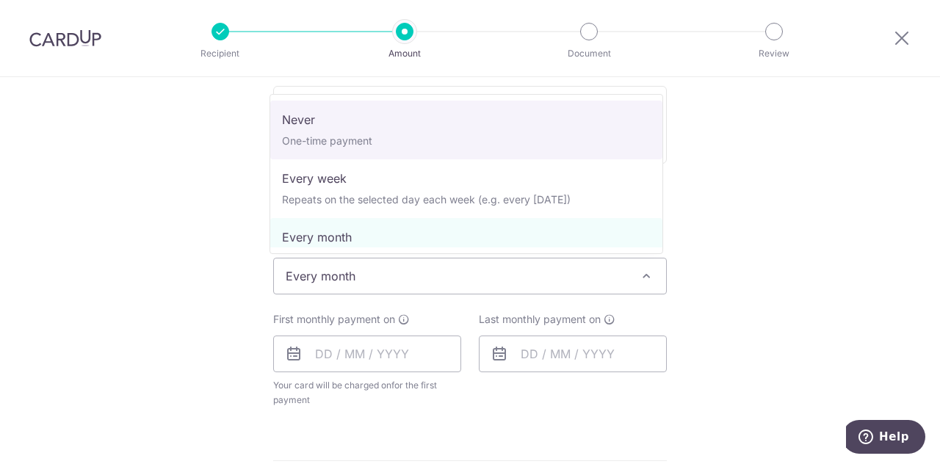
select select "1"
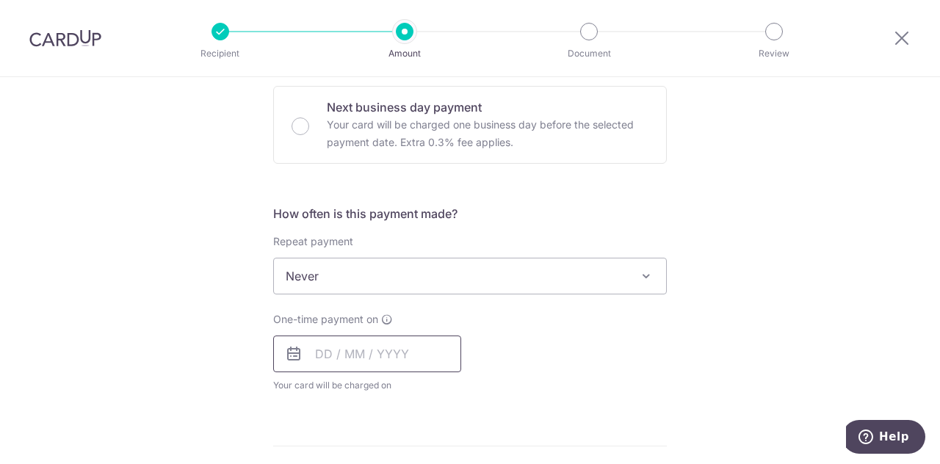
click at [317, 347] on input "text" at bounding box center [367, 354] width 188 height 37
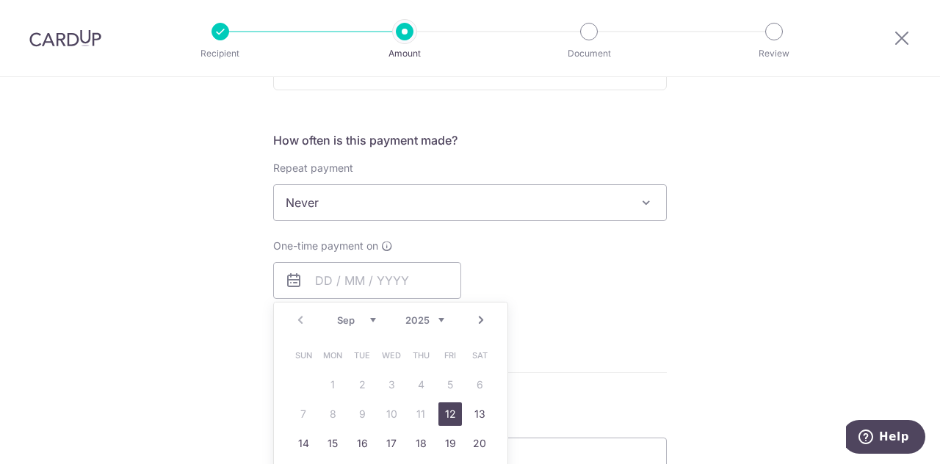
drag, startPoint x: 444, startPoint y: 413, endPoint x: 513, endPoint y: 368, distance: 82.1
click at [444, 413] on link "12" at bounding box center [450, 414] width 24 height 24
type input "12/09/2025"
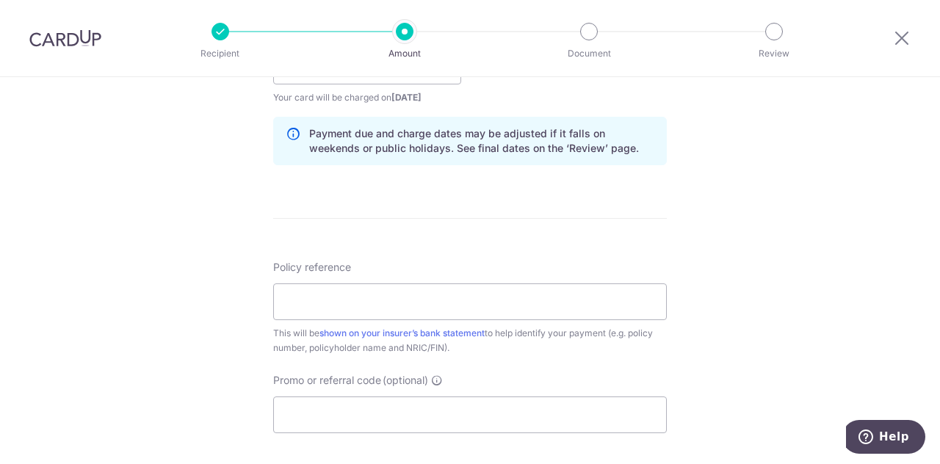
scroll to position [734, 0]
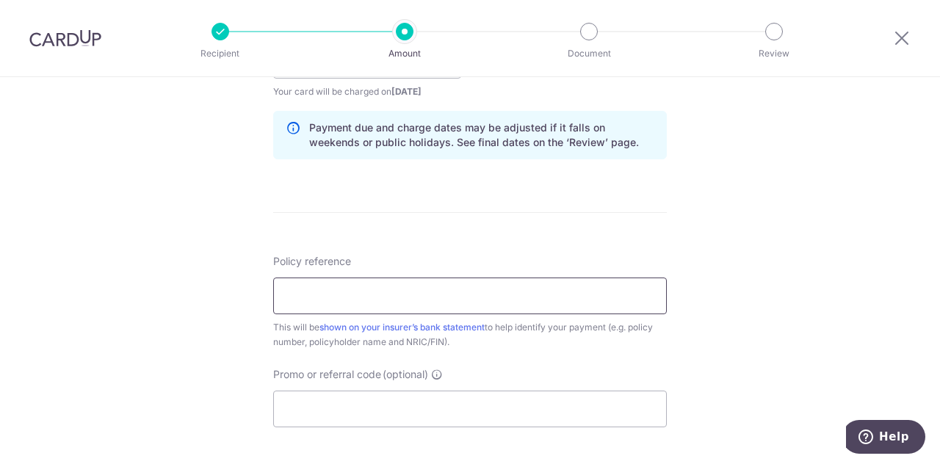
click at [369, 292] on input "Policy reference" at bounding box center [470, 296] width 394 height 37
type input "5015068397"
click at [327, 422] on input "Promo or referral code (optional)" at bounding box center [470, 409] width 394 height 37
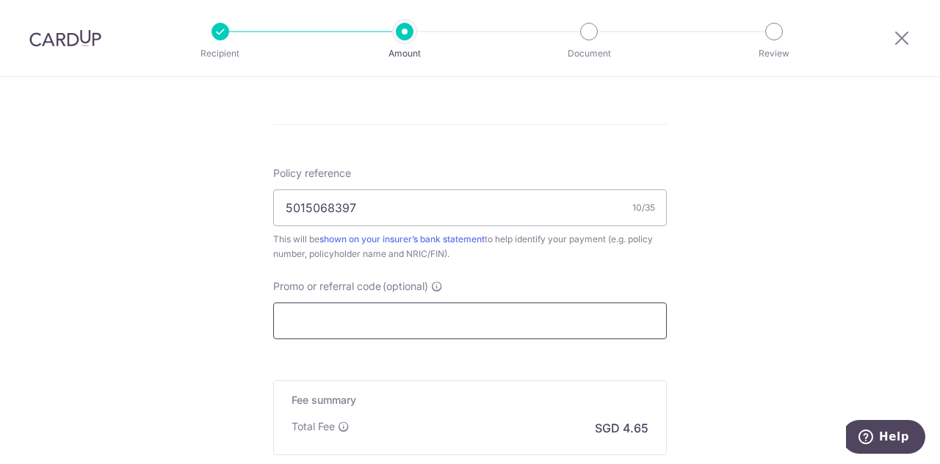
scroll to position [955, 0]
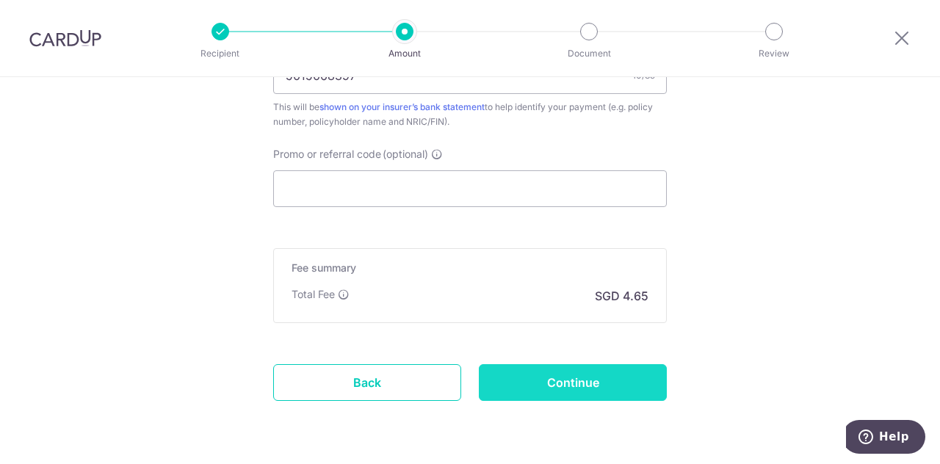
click at [598, 377] on input "Continue" at bounding box center [573, 382] width 188 height 37
type input "Create Schedule"
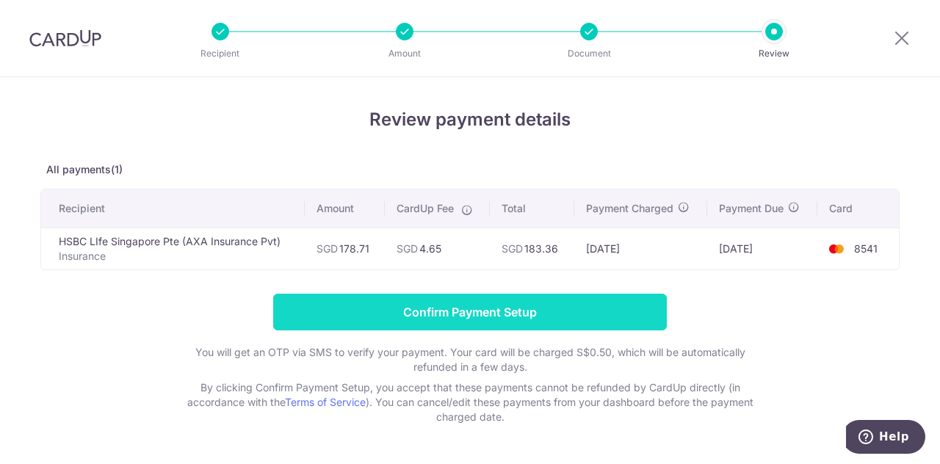
click at [547, 310] on input "Confirm Payment Setup" at bounding box center [470, 312] width 394 height 37
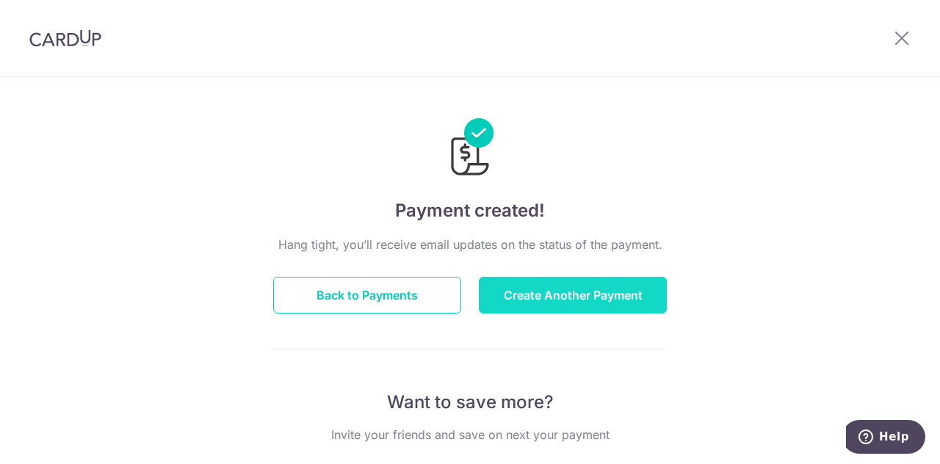
click at [564, 293] on button "Create Another Payment" at bounding box center [573, 295] width 188 height 37
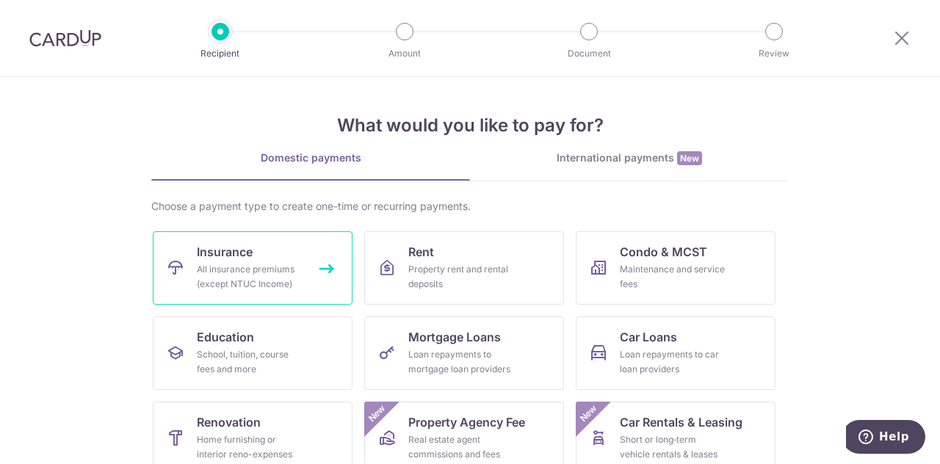
click at [266, 281] on div "All insurance premiums (except NTUC Income)" at bounding box center [250, 276] width 106 height 29
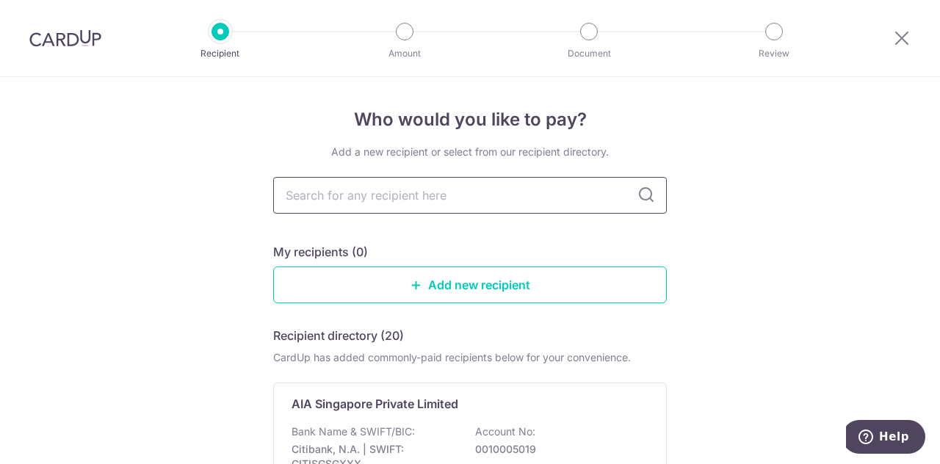
click at [407, 198] on input "text" at bounding box center [470, 195] width 394 height 37
type input "HSBC Life"
click at [639, 196] on icon at bounding box center [646, 196] width 18 height 18
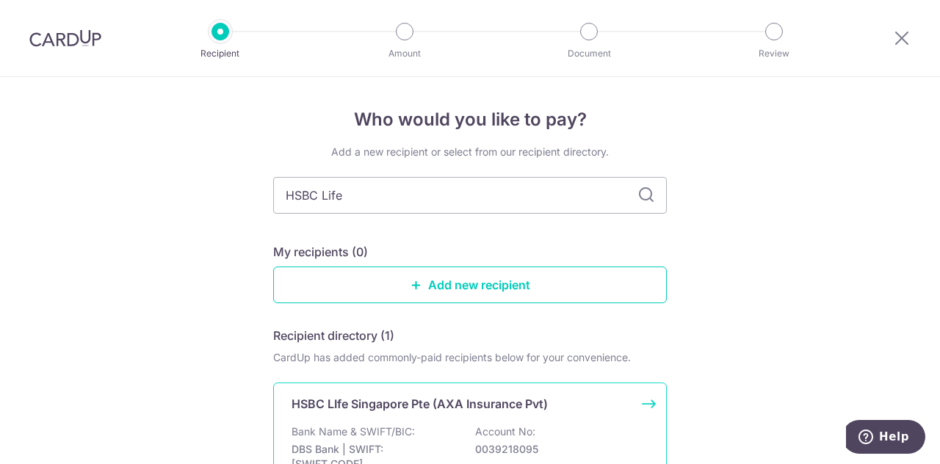
click at [539, 403] on p "HSBC LIfe Singapore Pte (AXA Insurance Pvt)" at bounding box center [420, 404] width 256 height 18
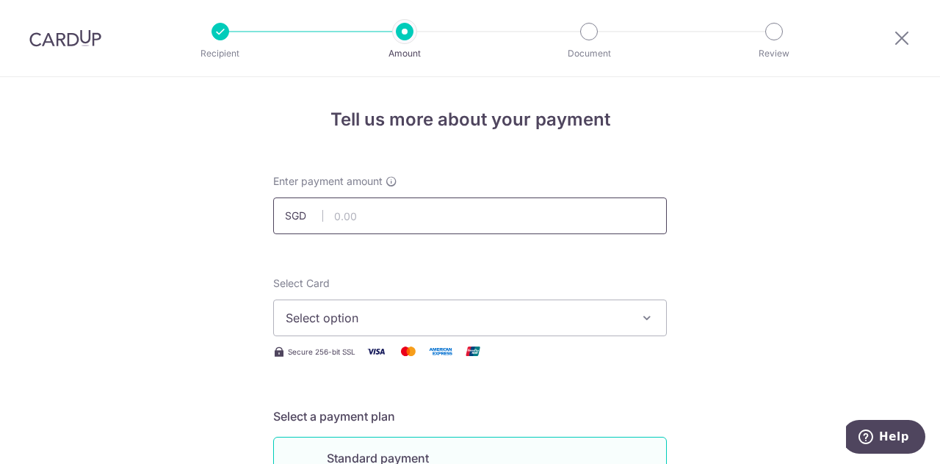
click at [371, 212] on input "text" at bounding box center [470, 216] width 394 height 37
type input "178.71"
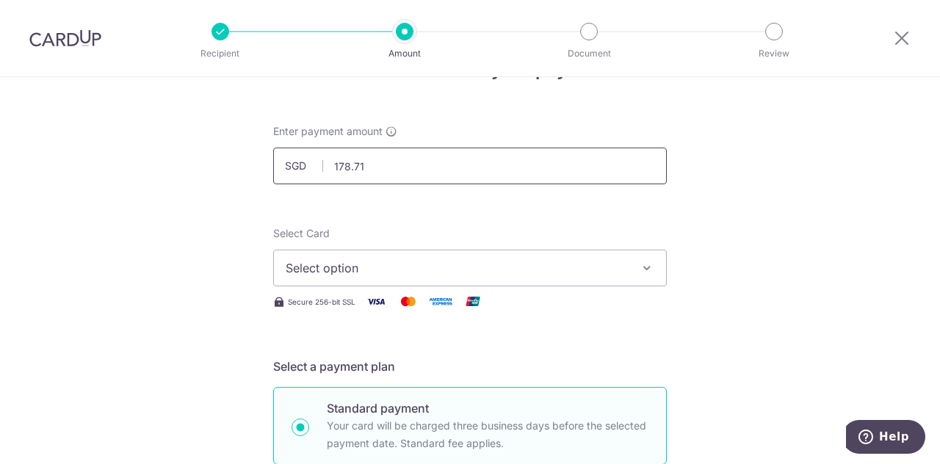
scroll to position [73, 0]
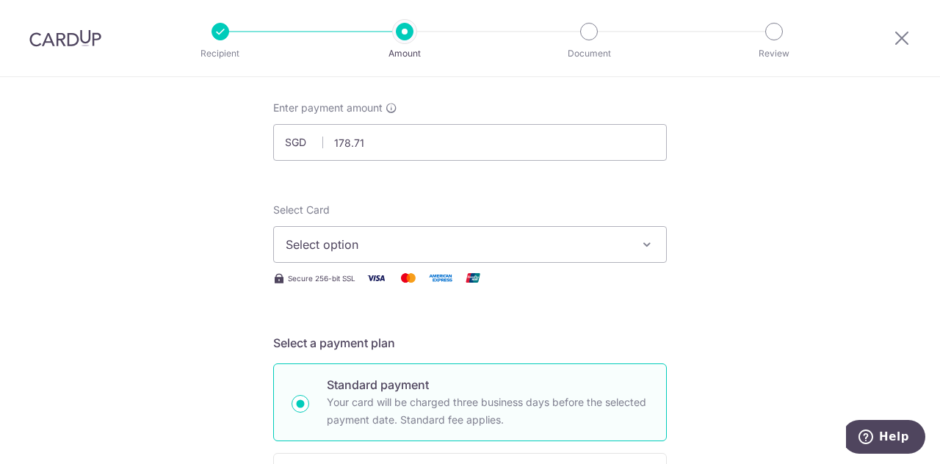
drag, startPoint x: 646, startPoint y: 239, endPoint x: 634, endPoint y: 236, distance: 12.8
click at [646, 239] on icon "button" at bounding box center [647, 244] width 15 height 15
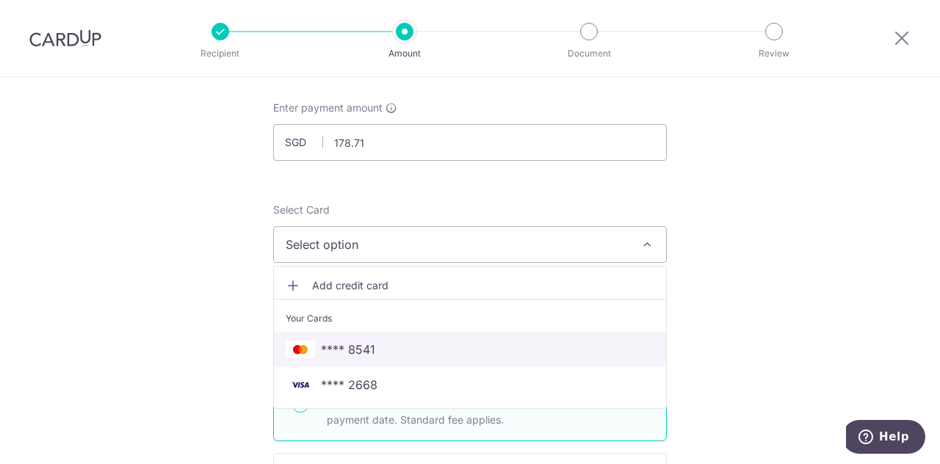
click at [369, 345] on span "**** 8541" at bounding box center [348, 350] width 54 height 18
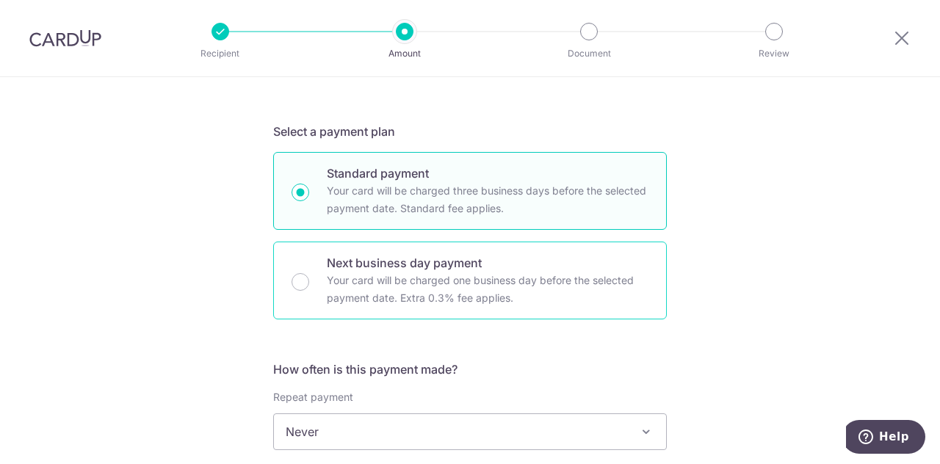
scroll to position [367, 0]
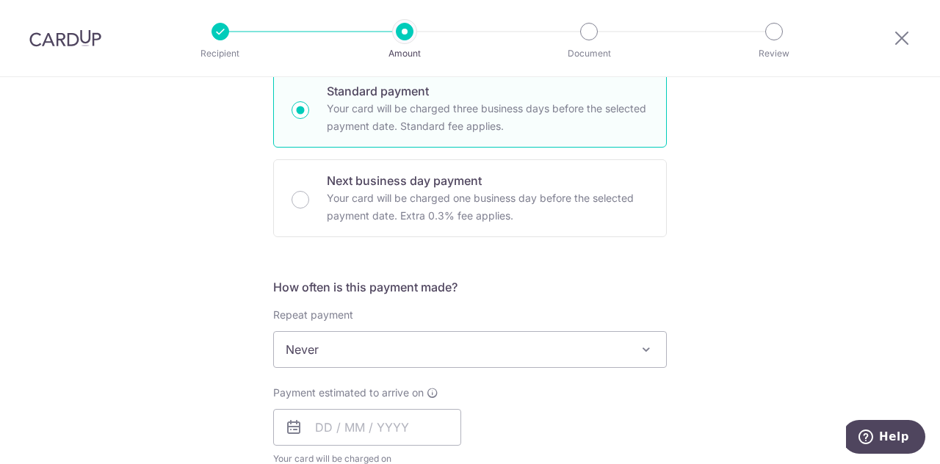
drag, startPoint x: 648, startPoint y: 348, endPoint x: 535, endPoint y: 358, distance: 112.8
click at [647, 348] on span at bounding box center [646, 350] width 18 height 18
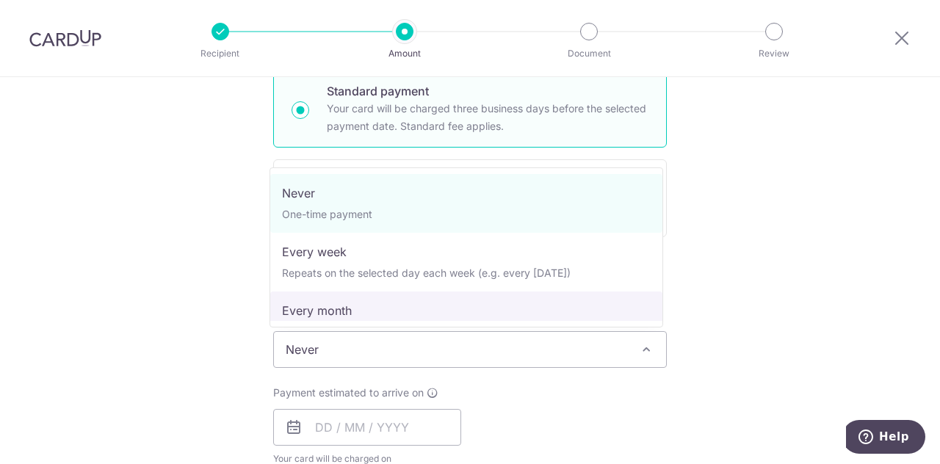
select select "3"
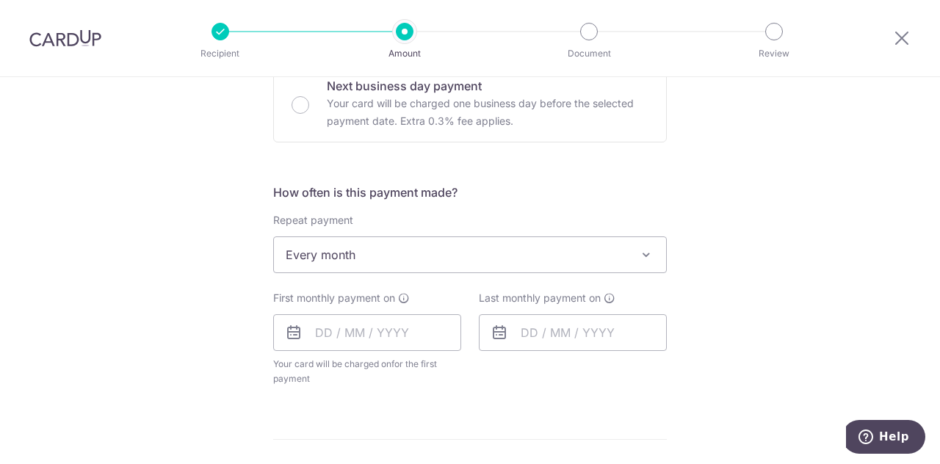
scroll to position [588, 0]
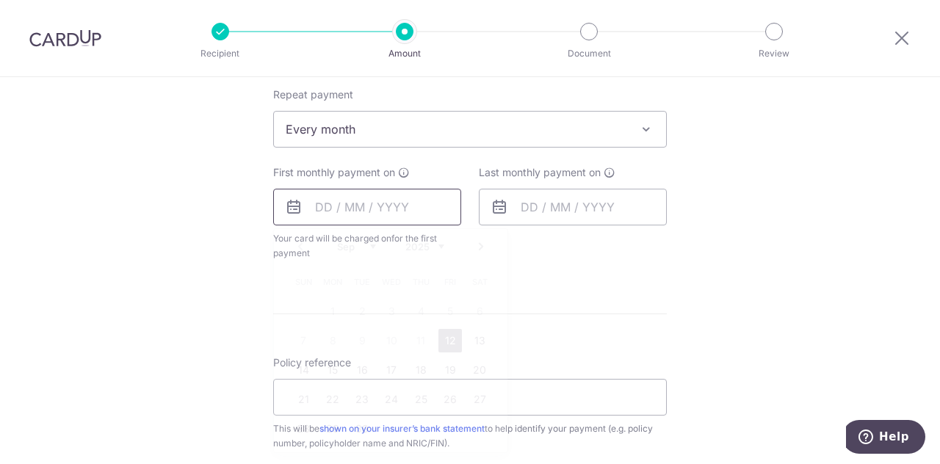
click at [395, 210] on input "text" at bounding box center [367, 207] width 188 height 37
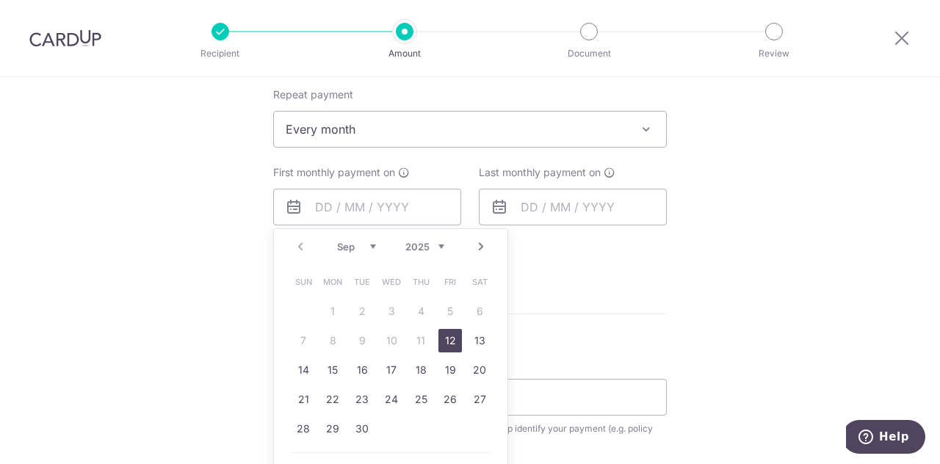
click at [370, 245] on select "Sep Oct Nov Dec" at bounding box center [356, 247] width 39 height 12
click at [392, 311] on link "1" at bounding box center [392, 312] width 24 height 24
type input "[DATE]"
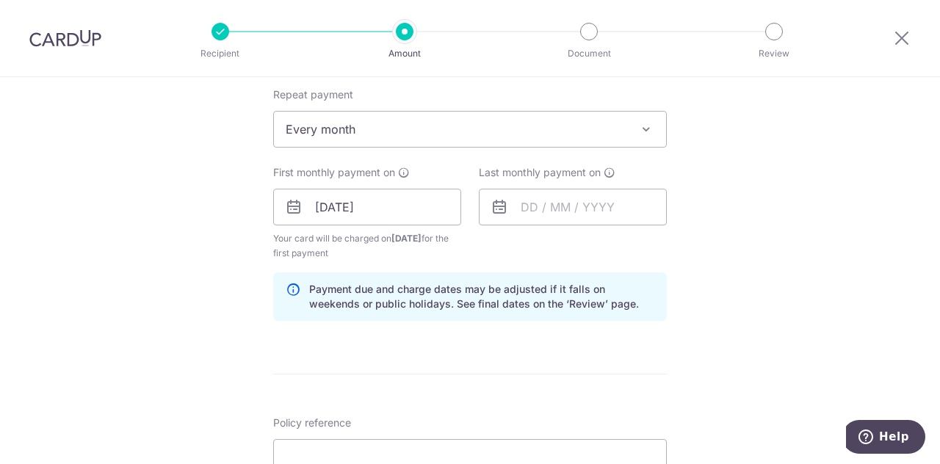
click at [389, 308] on p "Payment due and charge dates may be adjusted if it falls on weekends or public …" at bounding box center [481, 296] width 345 height 29
click at [554, 205] on input "text" at bounding box center [573, 207] width 188 height 37
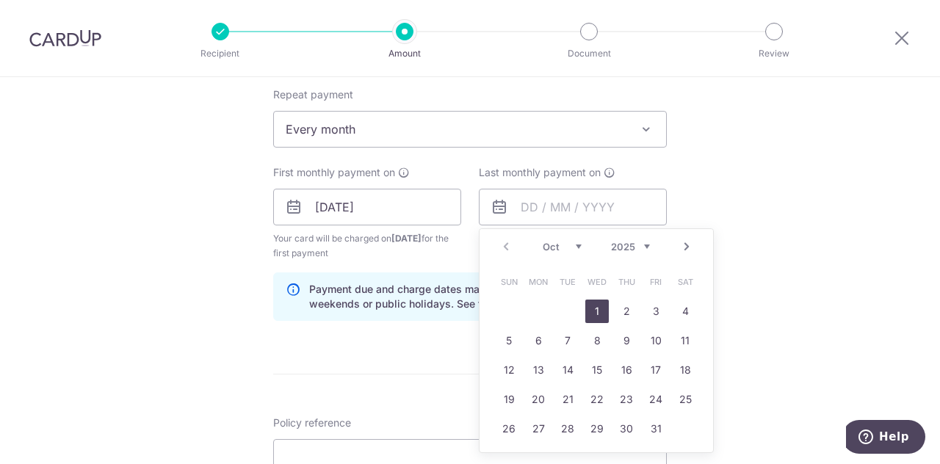
click at [645, 244] on select "2025 2026 2027 2028 2029 2030 2031 2032 2033 2034 2035" at bounding box center [630, 247] width 39 height 12
click at [577, 248] on select "Jan Feb Mar Apr May Jun Jul Aug Sep Oct Nov Dec" at bounding box center [562, 247] width 39 height 12
click at [823, 245] on div "Tell us more about your payment Enter payment amount SGD 178.71 178.71 Select C…" at bounding box center [470, 191] width 940 height 1403
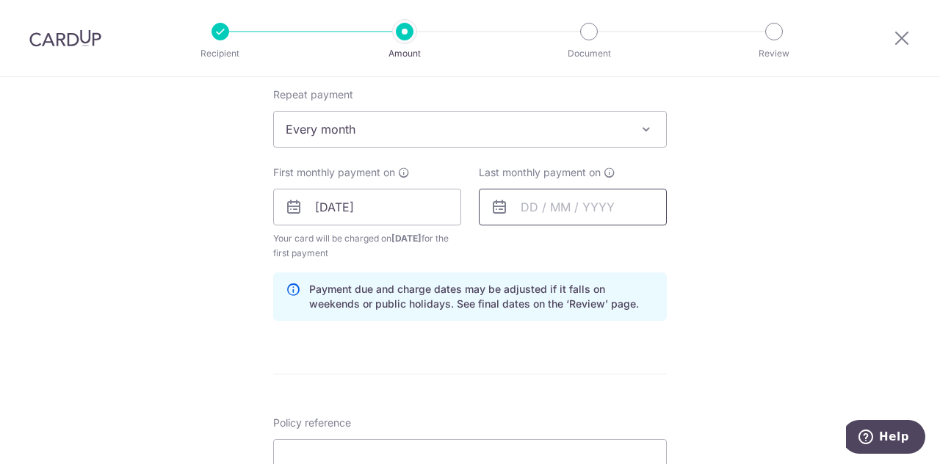
click at [602, 209] on input "text" at bounding box center [573, 207] width 188 height 37
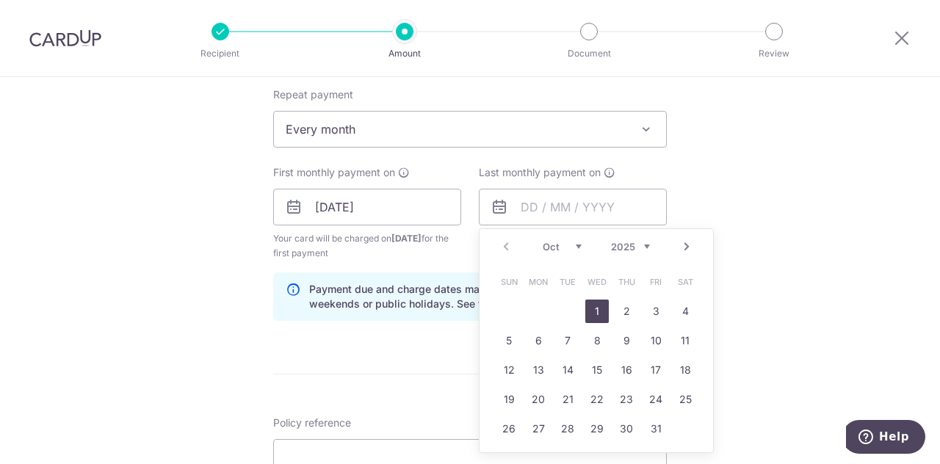
click at [643, 242] on select "2025 2026 2027 2028 2029 2030 2031 2032 2033 2034 2035" at bounding box center [630, 247] width 39 height 12
click at [571, 242] on select "Jan Feb Mar Apr May Jun Jul Aug Sep Oct Nov Dec" at bounding box center [562, 247] width 39 height 12
click at [576, 245] on select "Jan Feb Mar Apr May Jun Jul Aug Sep Oct Nov Dec" at bounding box center [562, 247] width 39 height 12
click at [758, 305] on div "Tell us more about your payment Enter payment amount SGD 178.71 178.71 Select C…" at bounding box center [470, 191] width 940 height 1403
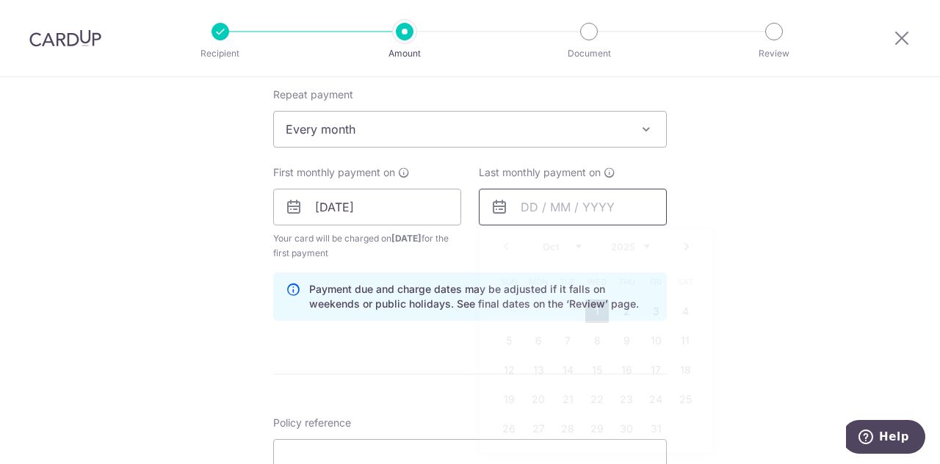
click at [627, 209] on input "text" at bounding box center [573, 207] width 188 height 37
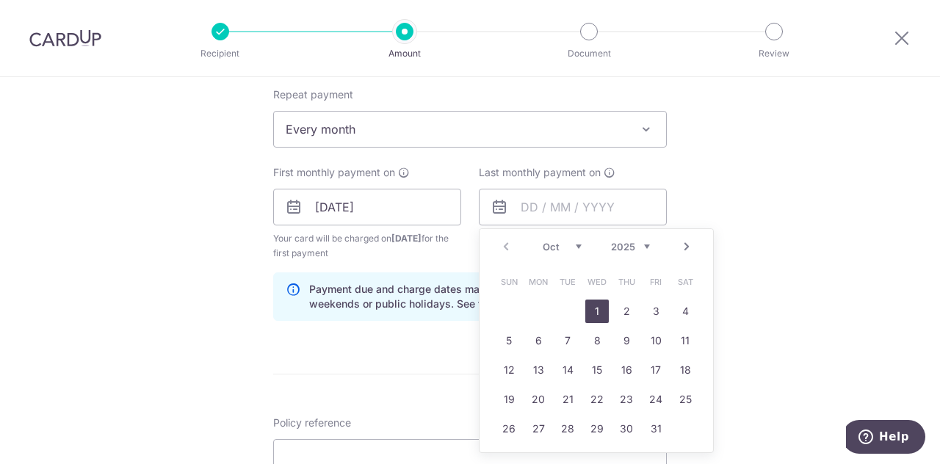
click at [639, 242] on select "2025 2026 2027 2028 2029 2030 2031 2032 2033 2034 2035" at bounding box center [630, 247] width 39 height 12
click at [534, 309] on link "1" at bounding box center [539, 312] width 24 height 24
type input "01/10/2029"
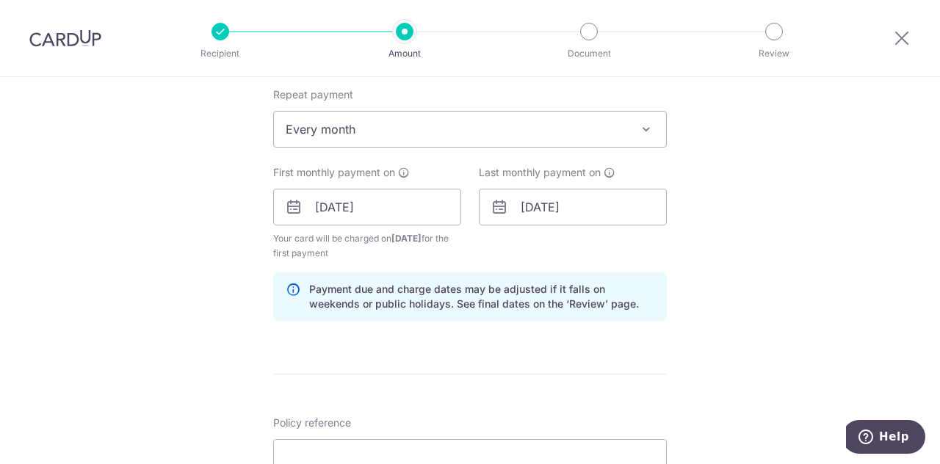
scroll to position [734, 0]
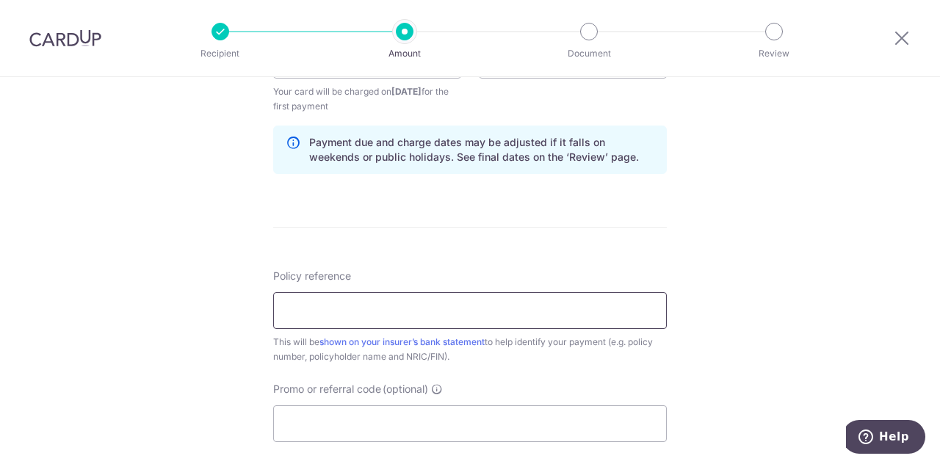
click at [372, 300] on input "Policy reference" at bounding box center [470, 310] width 394 height 37
type input "5015068397"
click at [332, 413] on input "Promo or referral code (optional)" at bounding box center [470, 423] width 394 height 37
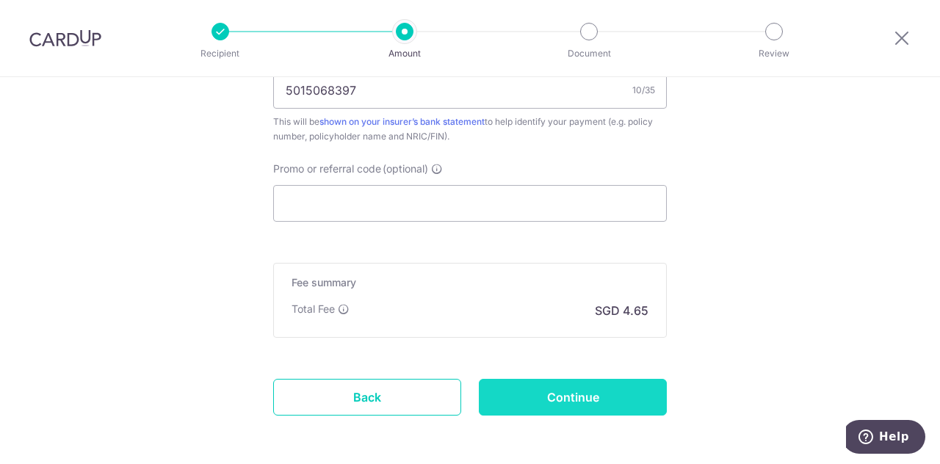
click at [594, 391] on input "Continue" at bounding box center [573, 397] width 188 height 37
type input "Create Schedule"
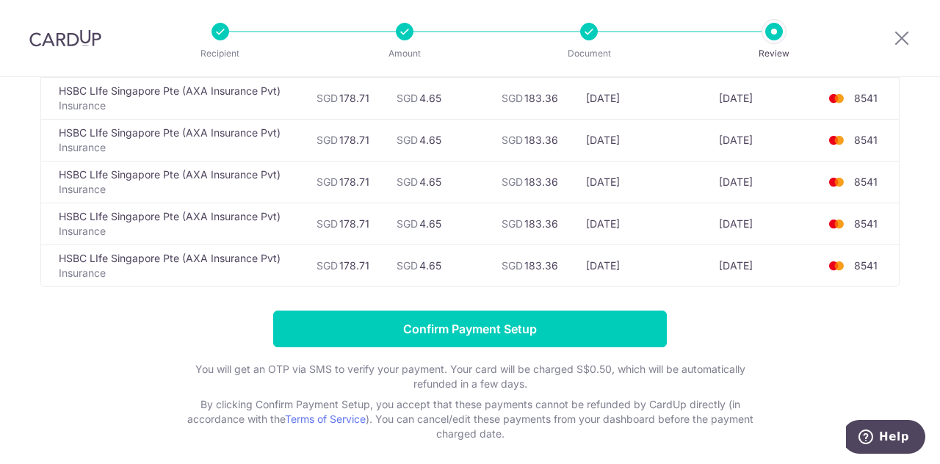
scroll to position [2043, 0]
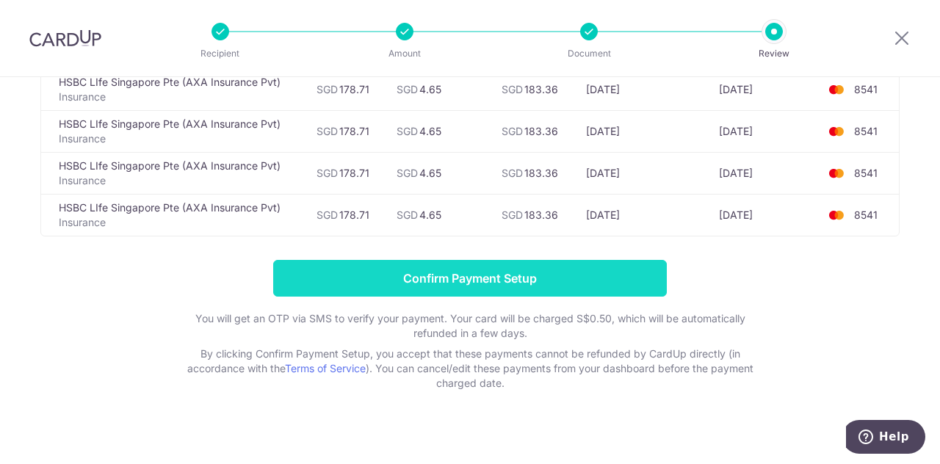
click at [548, 271] on input "Confirm Payment Setup" at bounding box center [470, 278] width 394 height 37
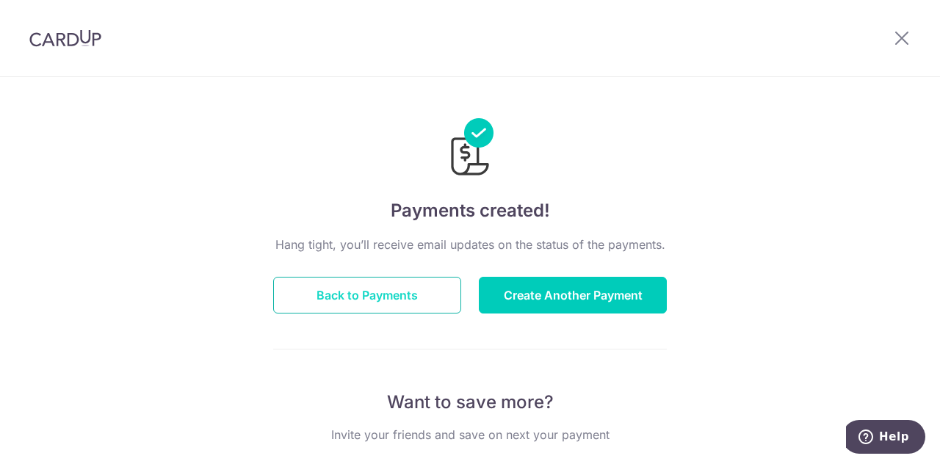
click at [389, 296] on button "Back to Payments" at bounding box center [367, 295] width 188 height 37
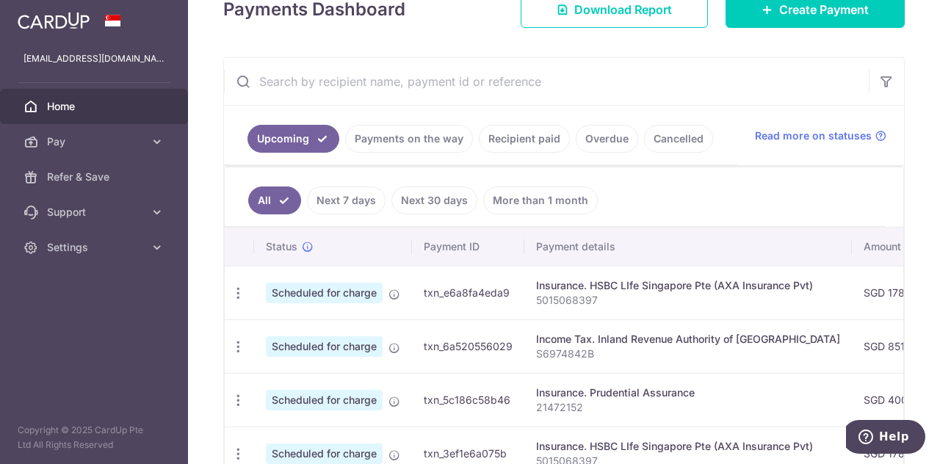
scroll to position [220, 0]
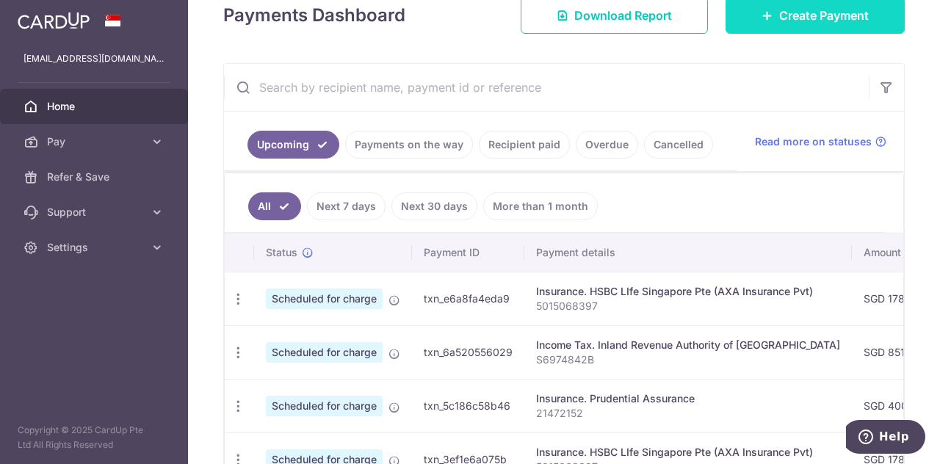
click at [817, 10] on span "Create Payment" at bounding box center [824, 16] width 90 height 18
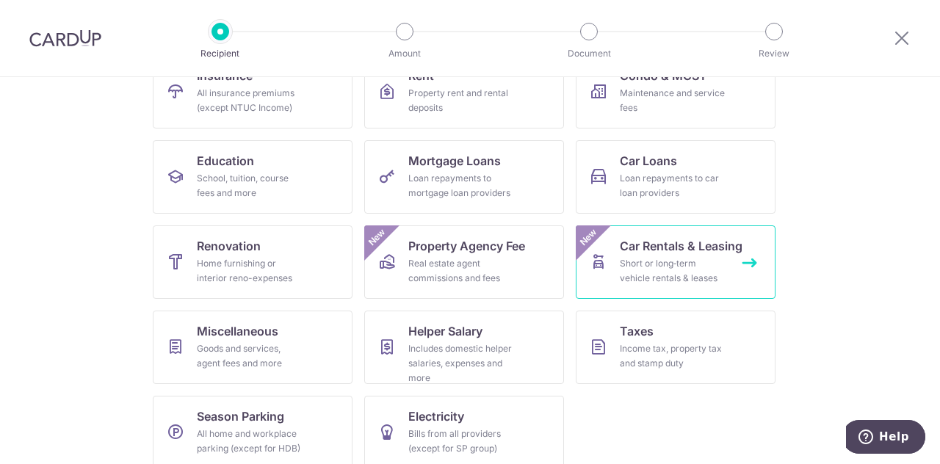
scroll to position [192, 0]
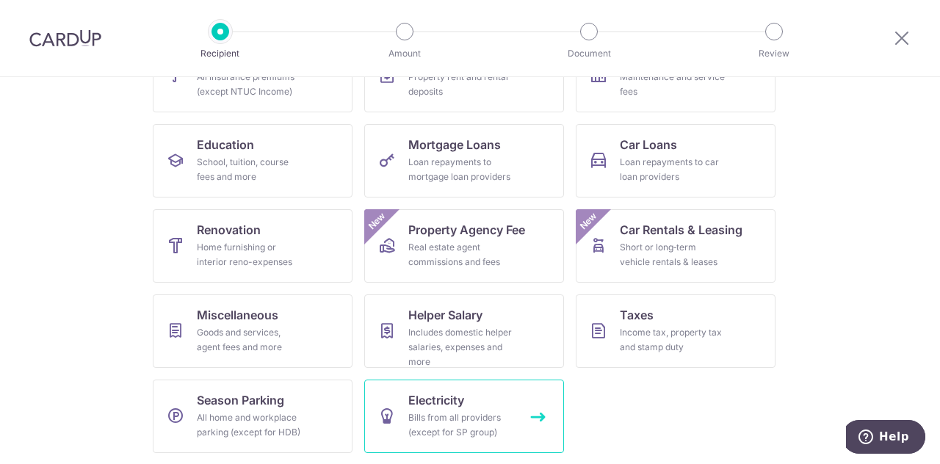
click at [479, 411] on div "Bills from all providers (except for SP group)" at bounding box center [461, 425] width 106 height 29
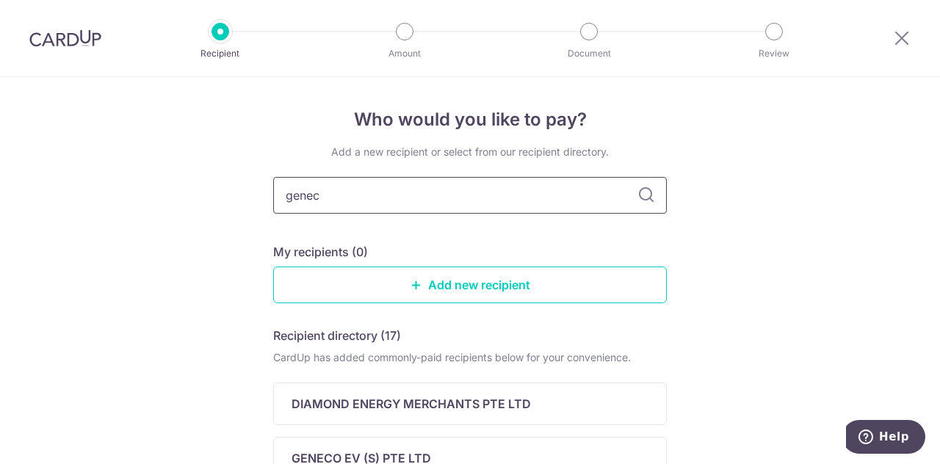
type input "geneco"
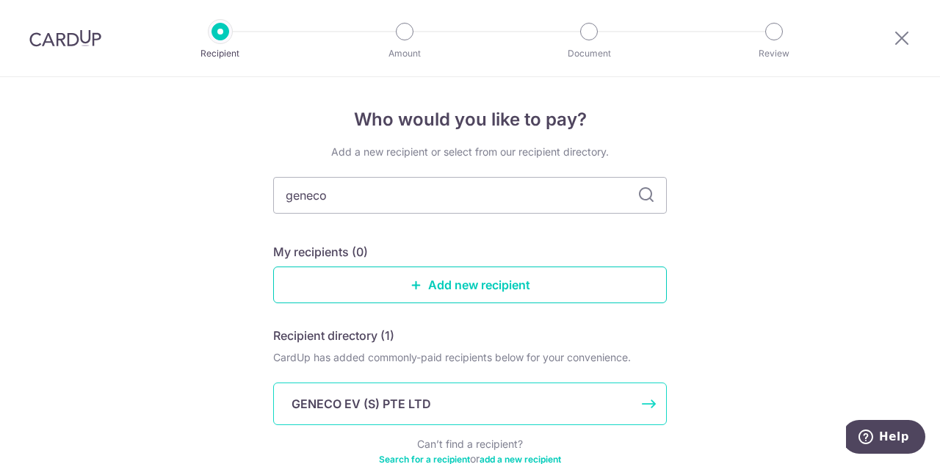
click at [413, 403] on p "GENECO EV (S) PTE LTD" at bounding box center [362, 404] width 140 height 18
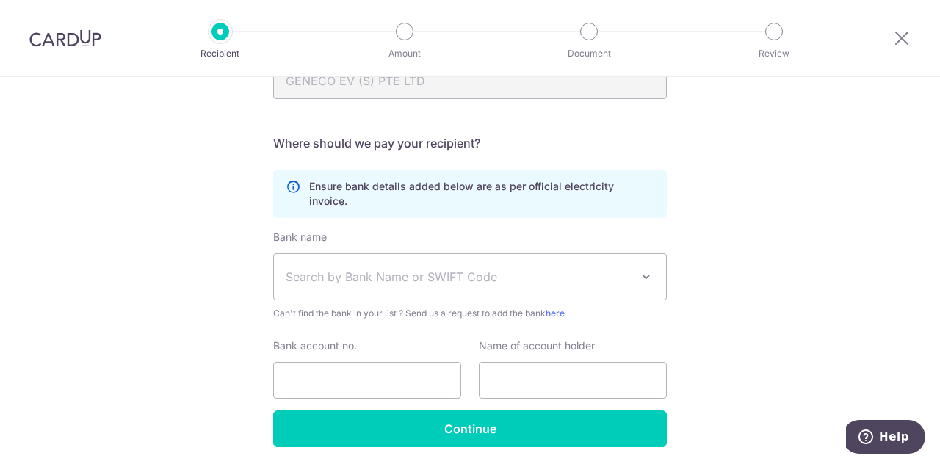
scroll to position [220, 0]
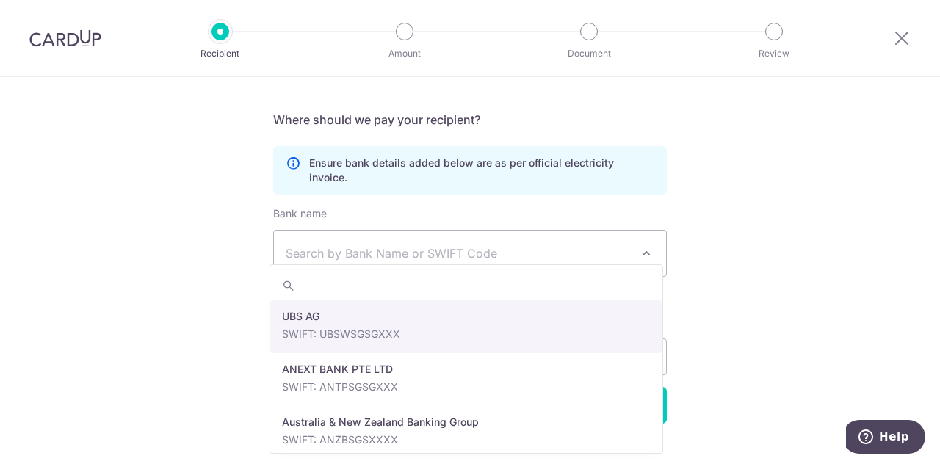
click at [646, 245] on span at bounding box center [646, 254] width 18 height 18
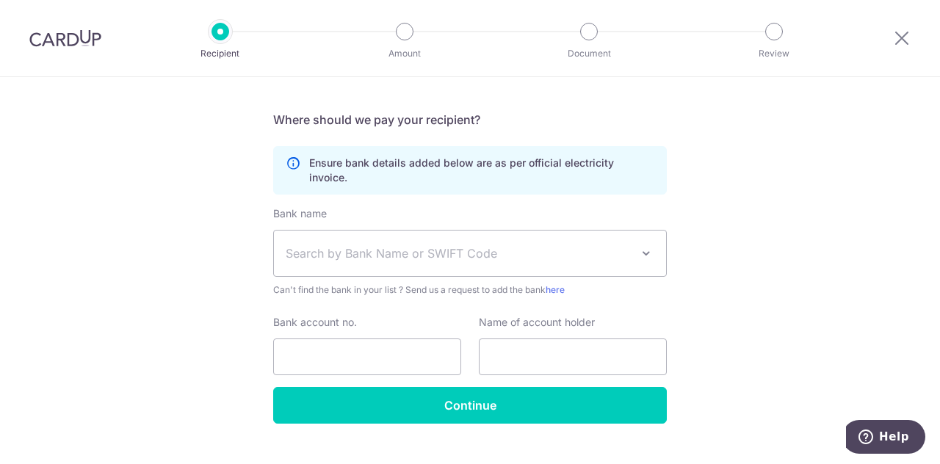
click at [646, 245] on span at bounding box center [646, 254] width 18 height 18
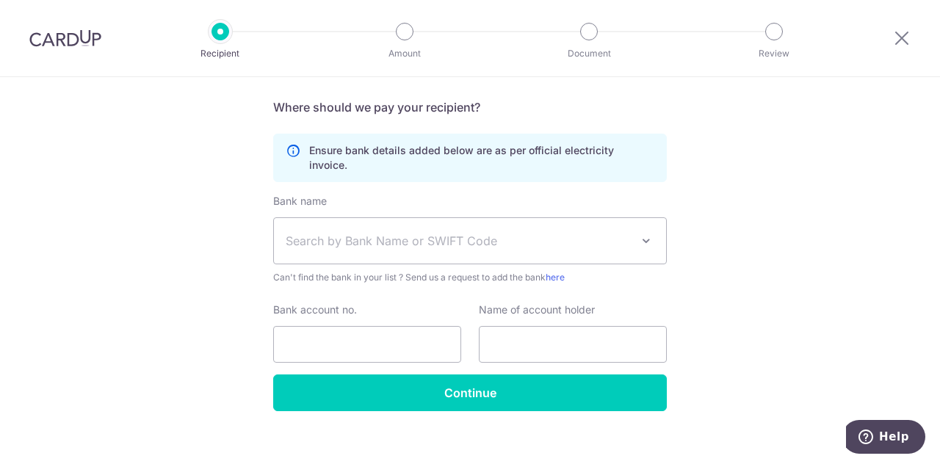
scroll to position [0, 0]
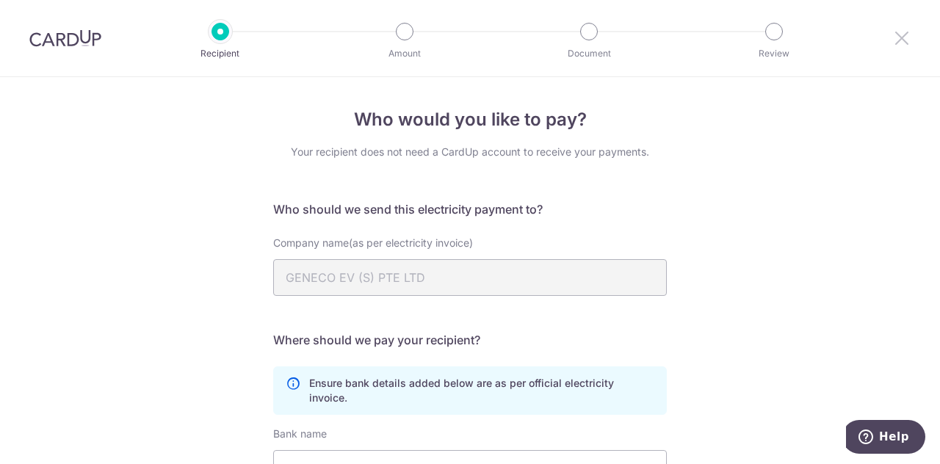
click at [902, 40] on icon at bounding box center [902, 38] width 18 height 18
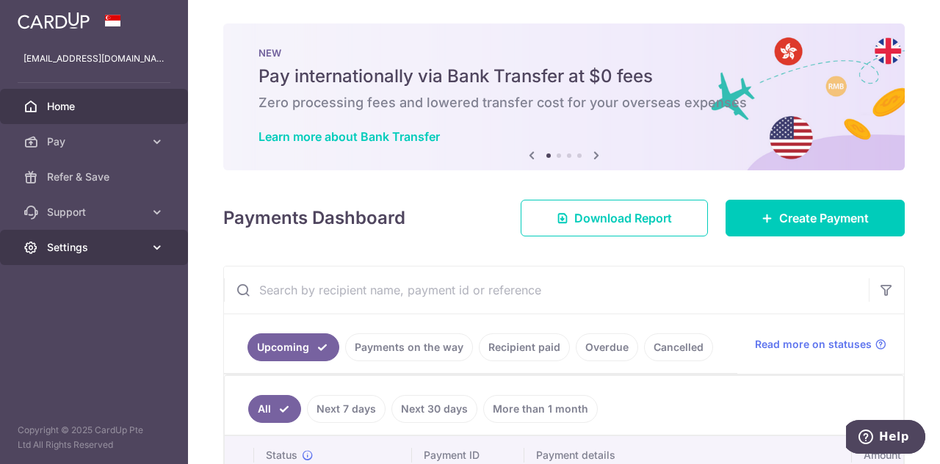
click at [160, 251] on icon at bounding box center [157, 247] width 15 height 15
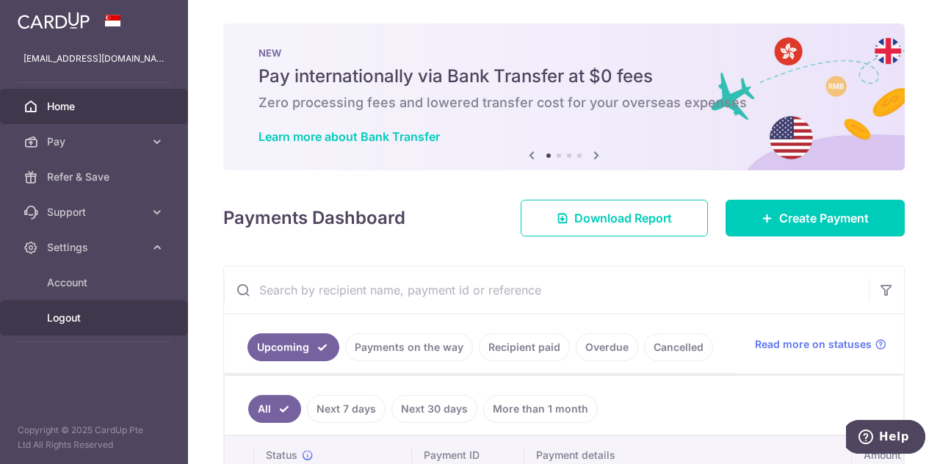
click at [66, 318] on span "Logout" at bounding box center [95, 318] width 97 height 15
